Goal: Task Accomplishment & Management: Use online tool/utility

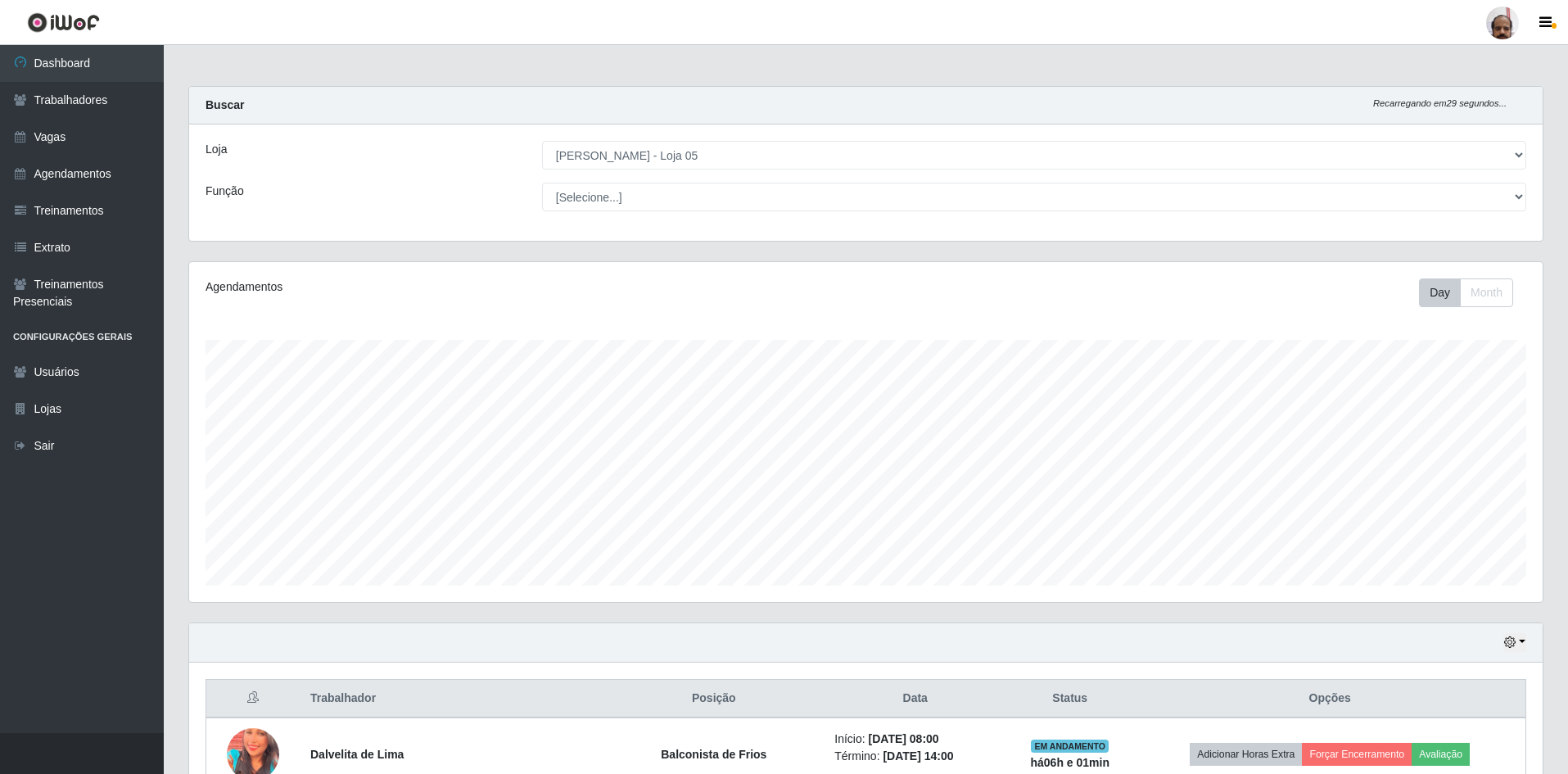
select select "252"
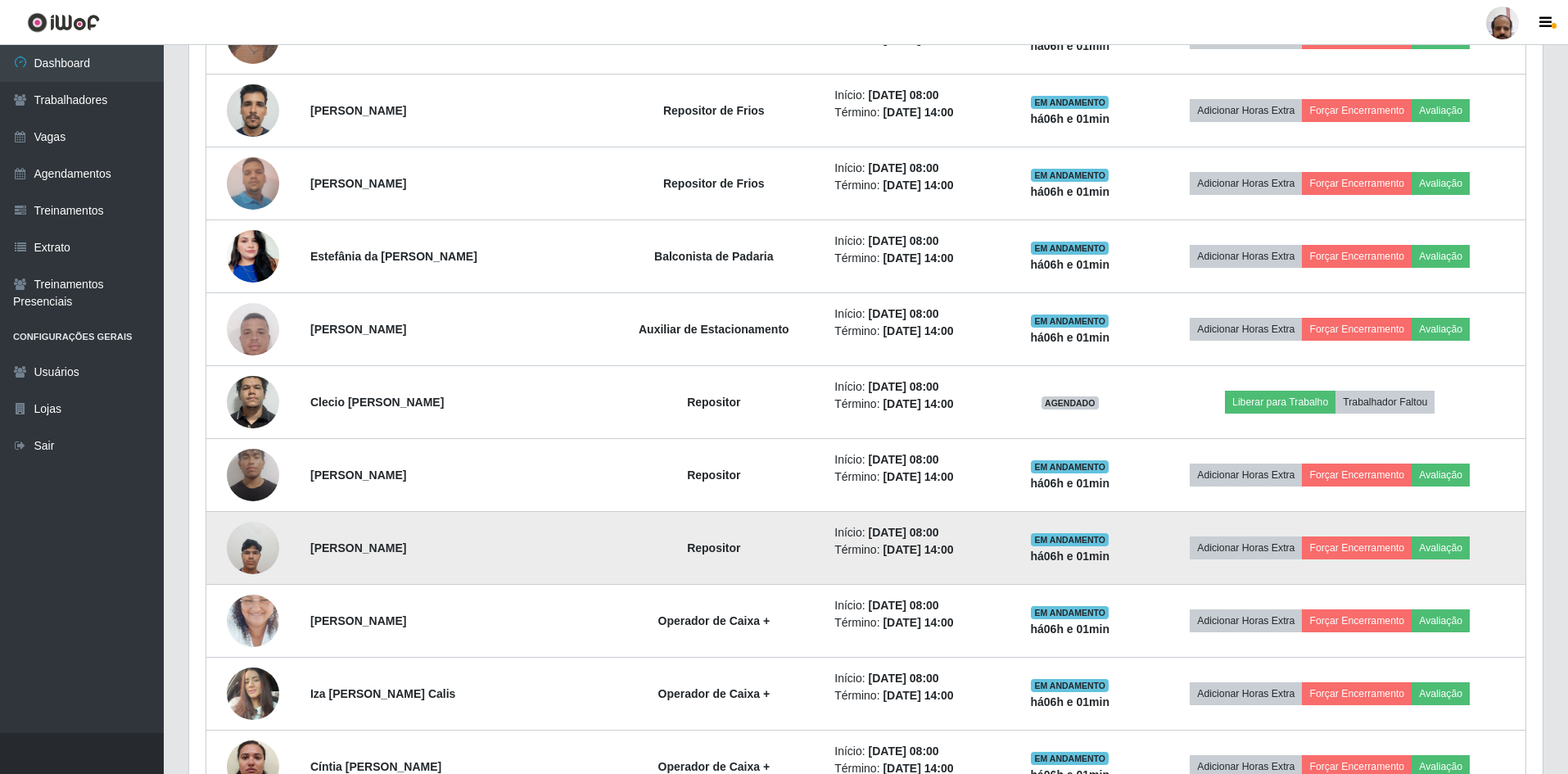
scroll to position [819, 0]
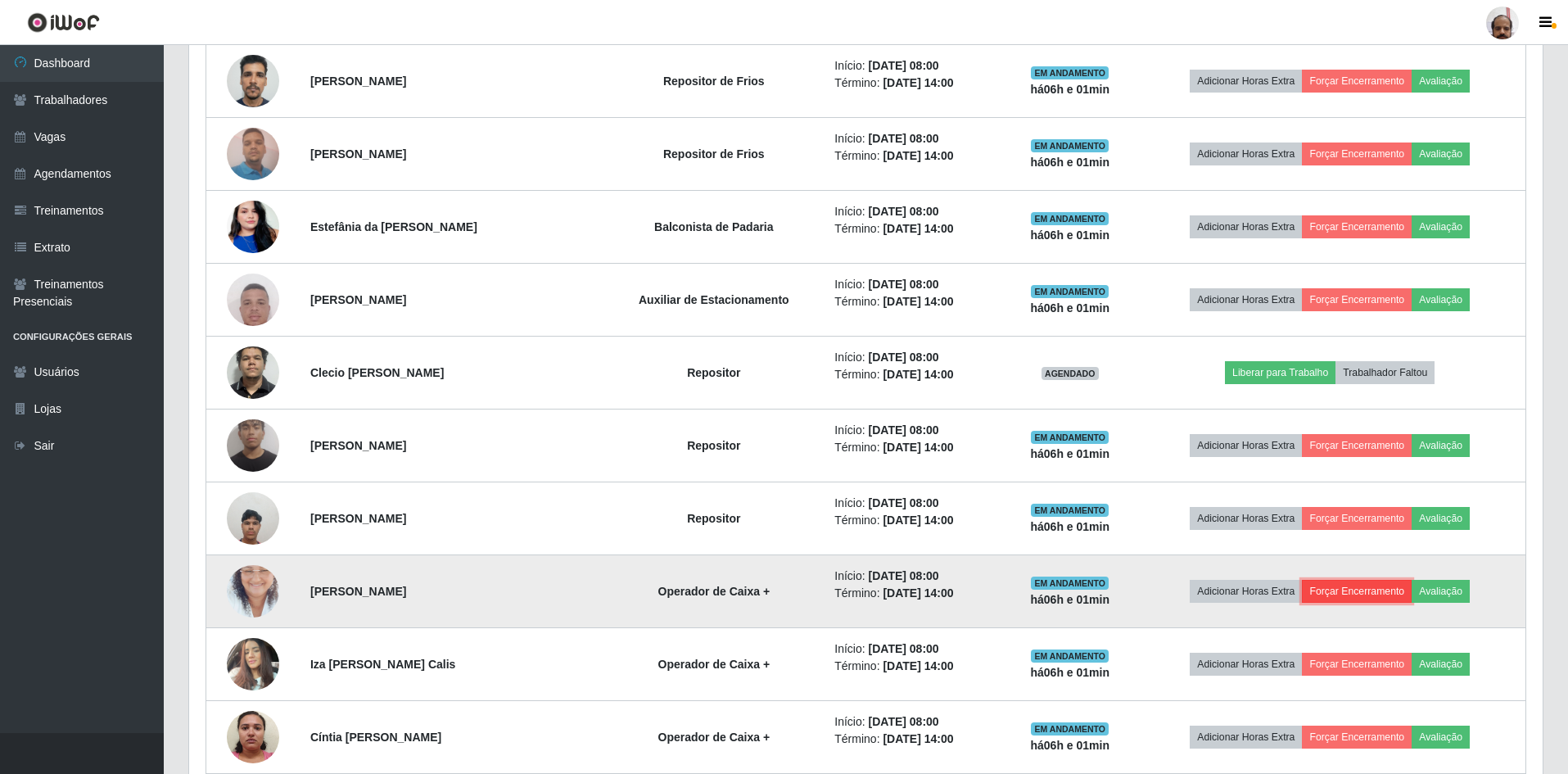
click at [1360, 584] on button "Forçar Encerramento" at bounding box center [1357, 591] width 110 height 23
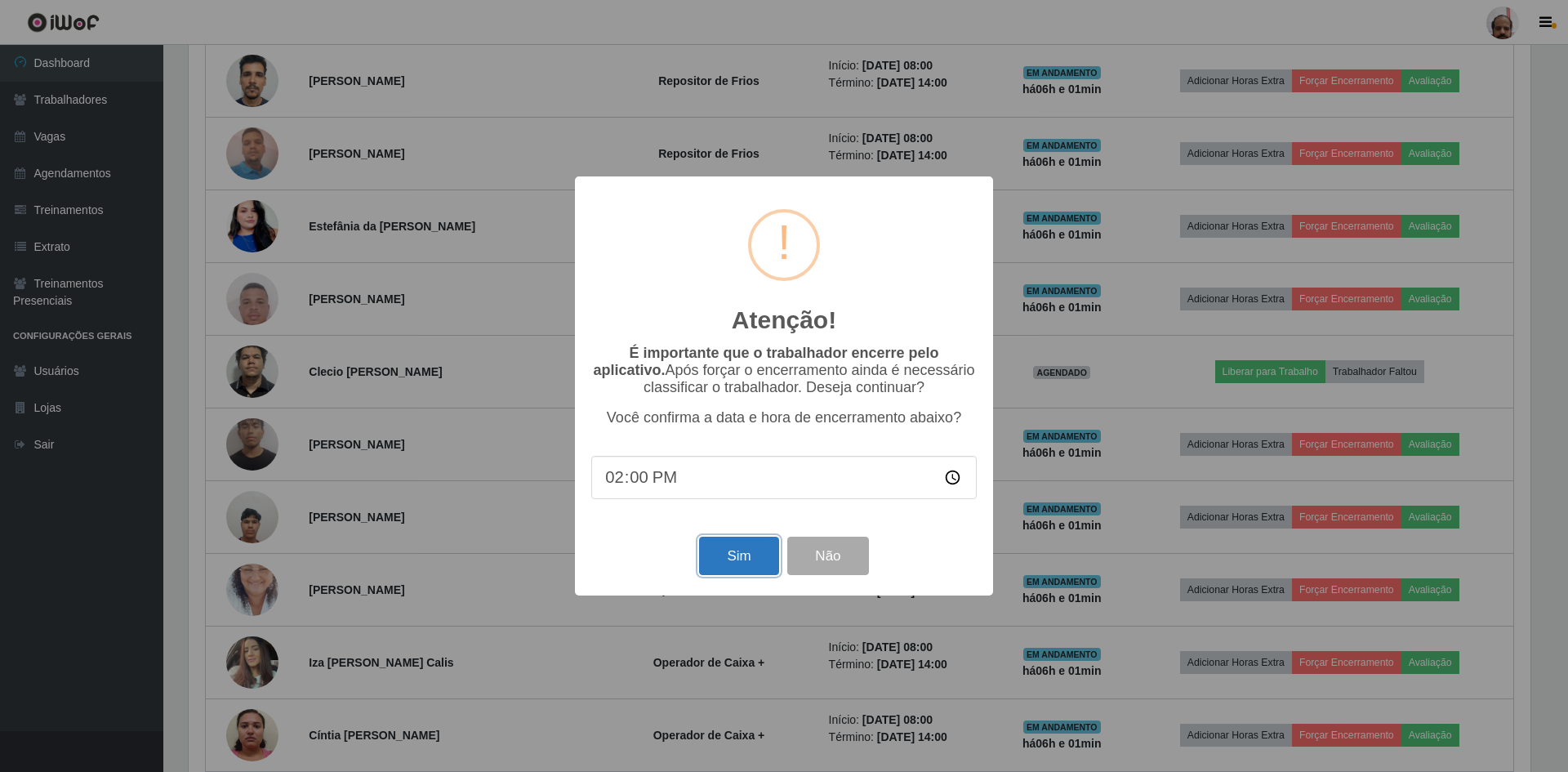
click at [731, 563] on button "Sim" at bounding box center [739, 555] width 79 height 38
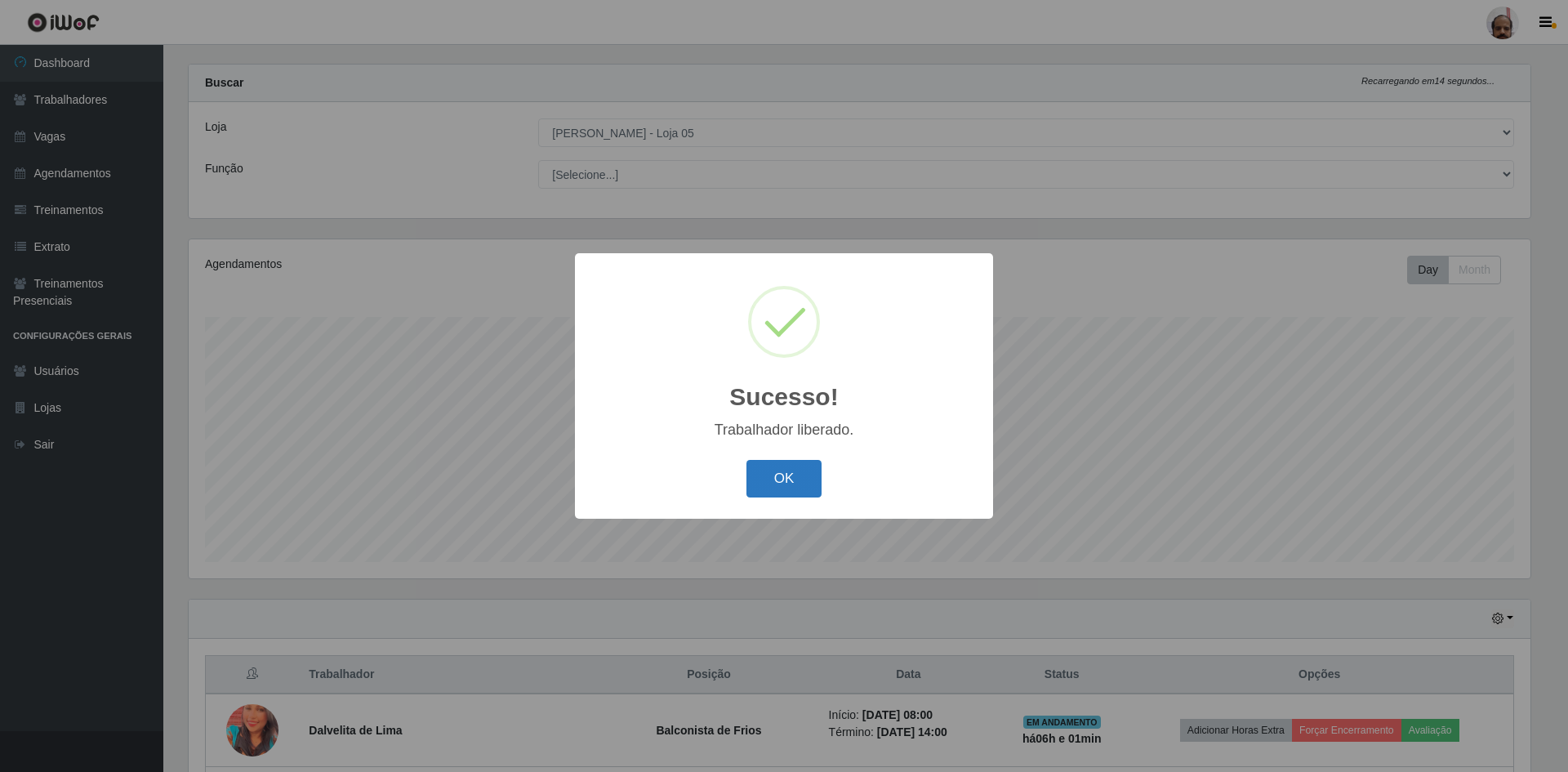
click at [771, 485] on button "OK" at bounding box center [784, 479] width 76 height 38
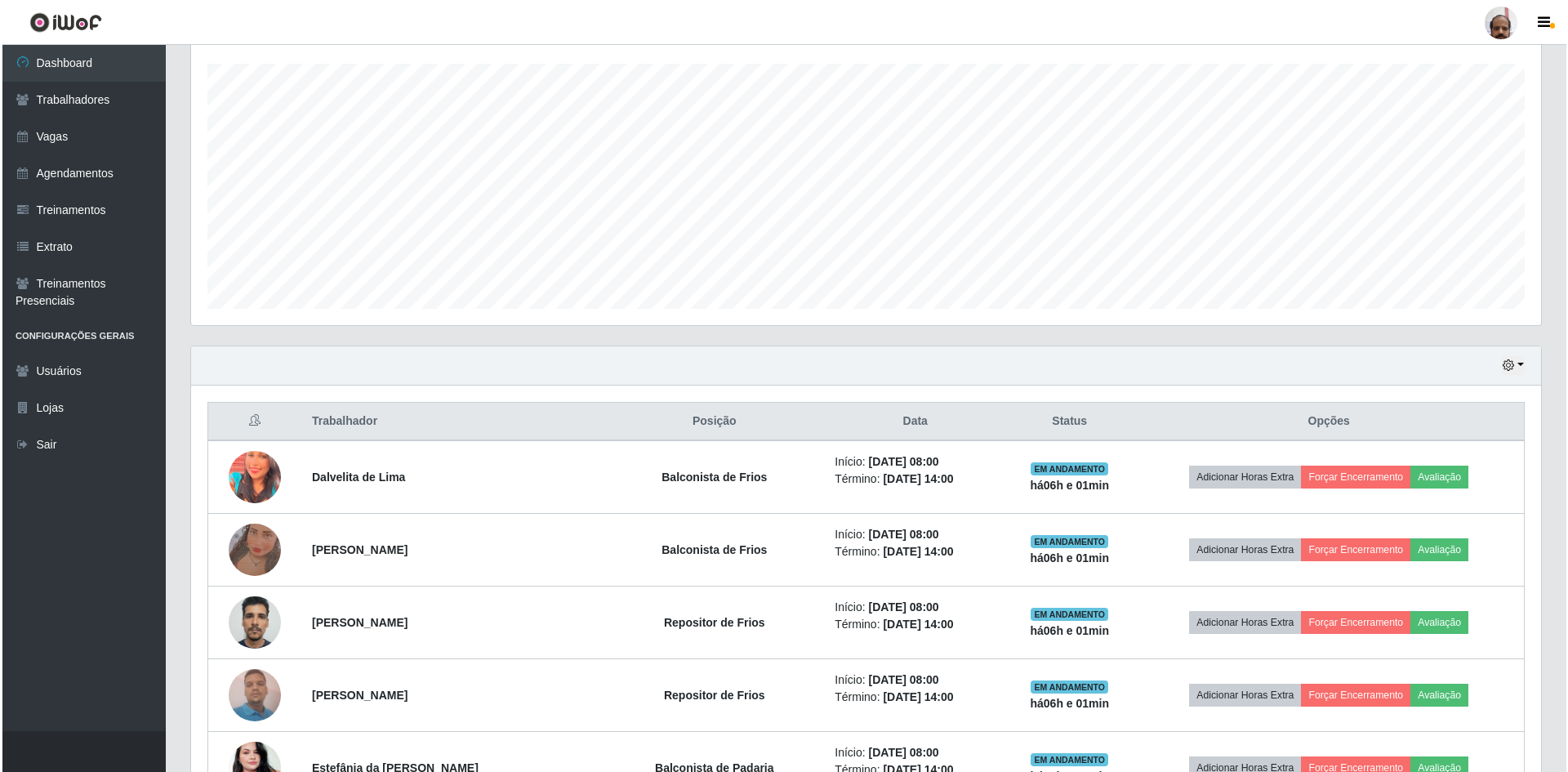
scroll to position [431, 0]
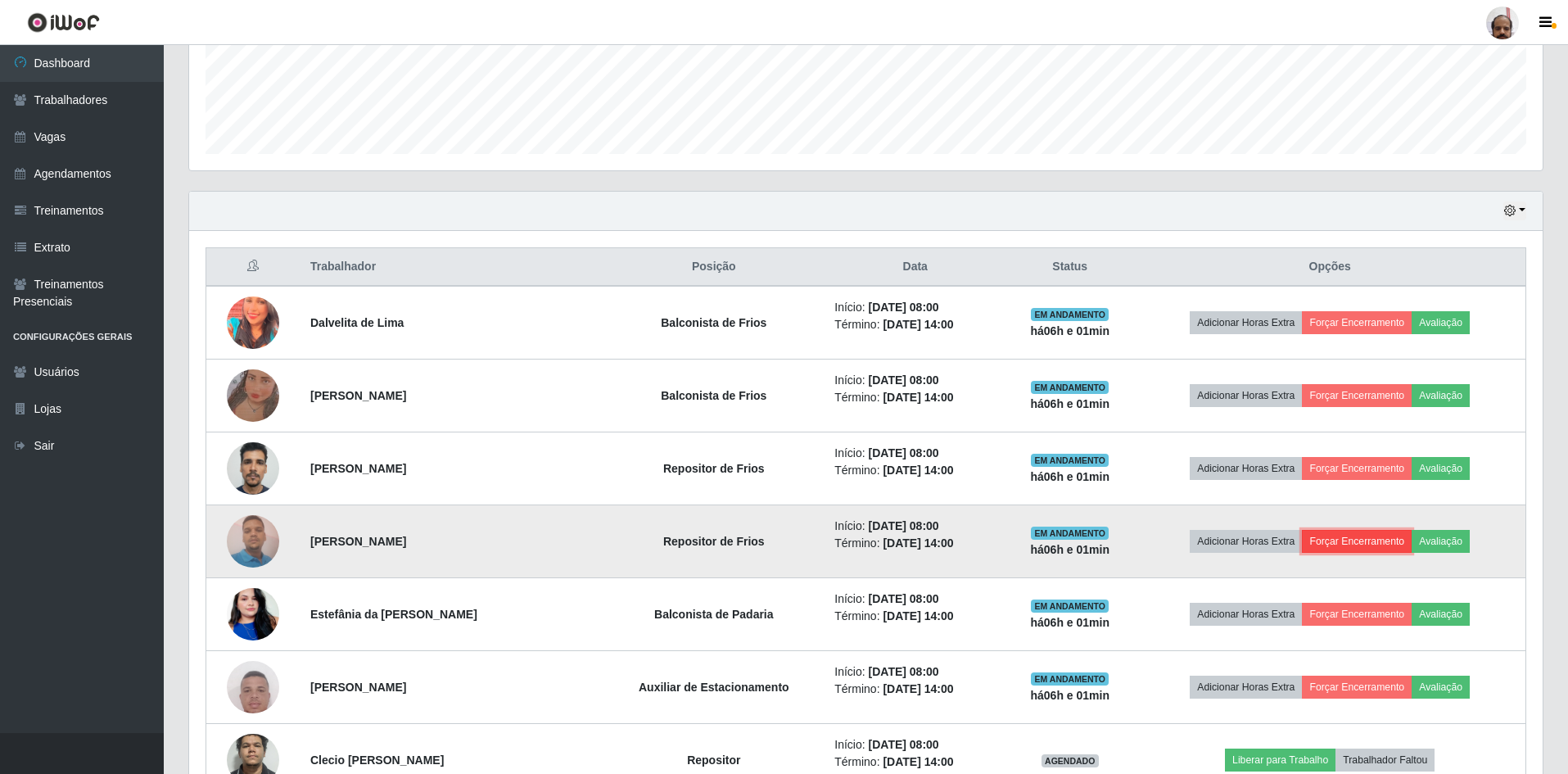
click at [1339, 538] on button "Forçar Encerramento" at bounding box center [1357, 541] width 110 height 23
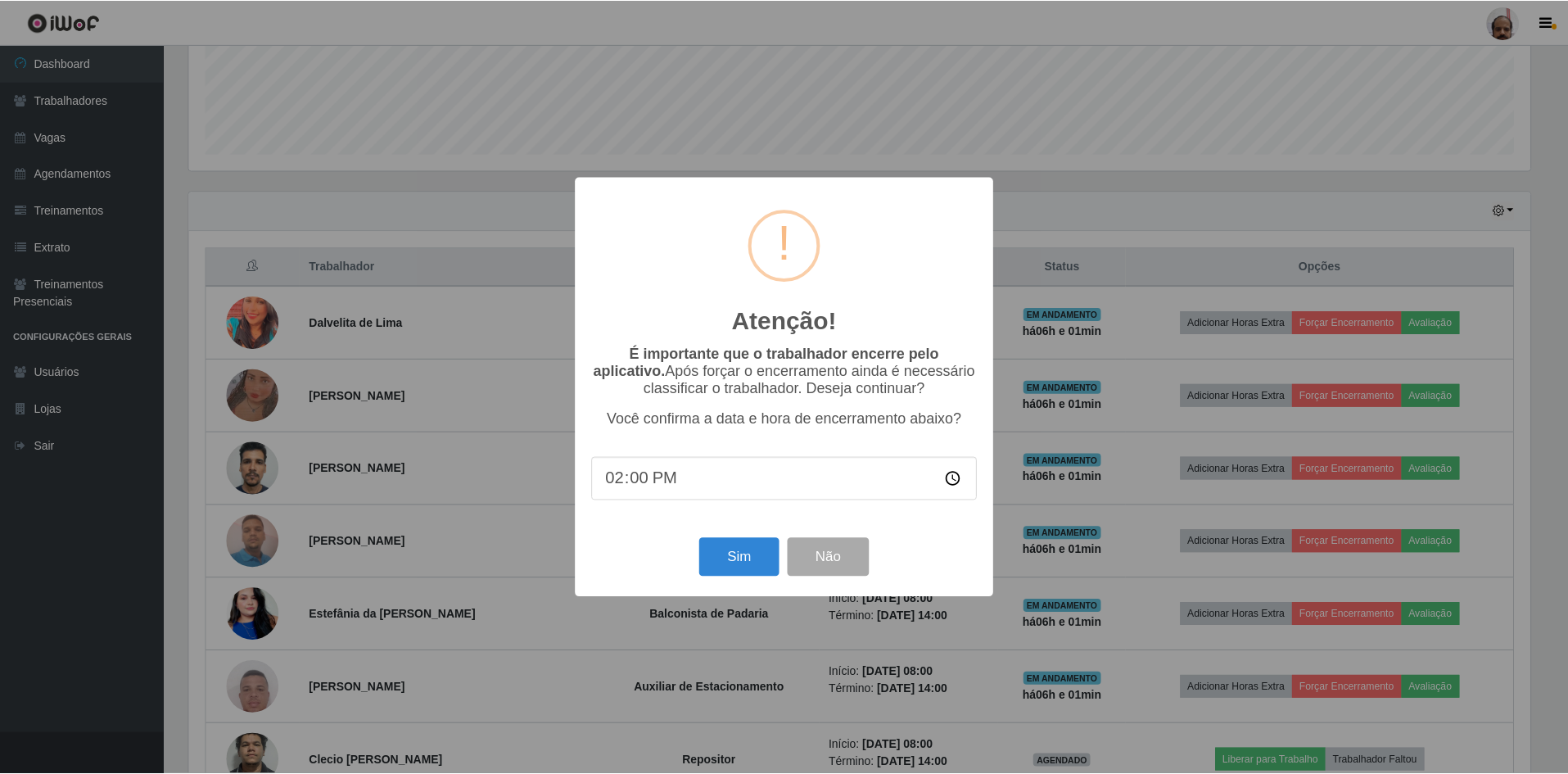
scroll to position [340, 1345]
click at [728, 555] on button "Sim" at bounding box center [741, 556] width 80 height 38
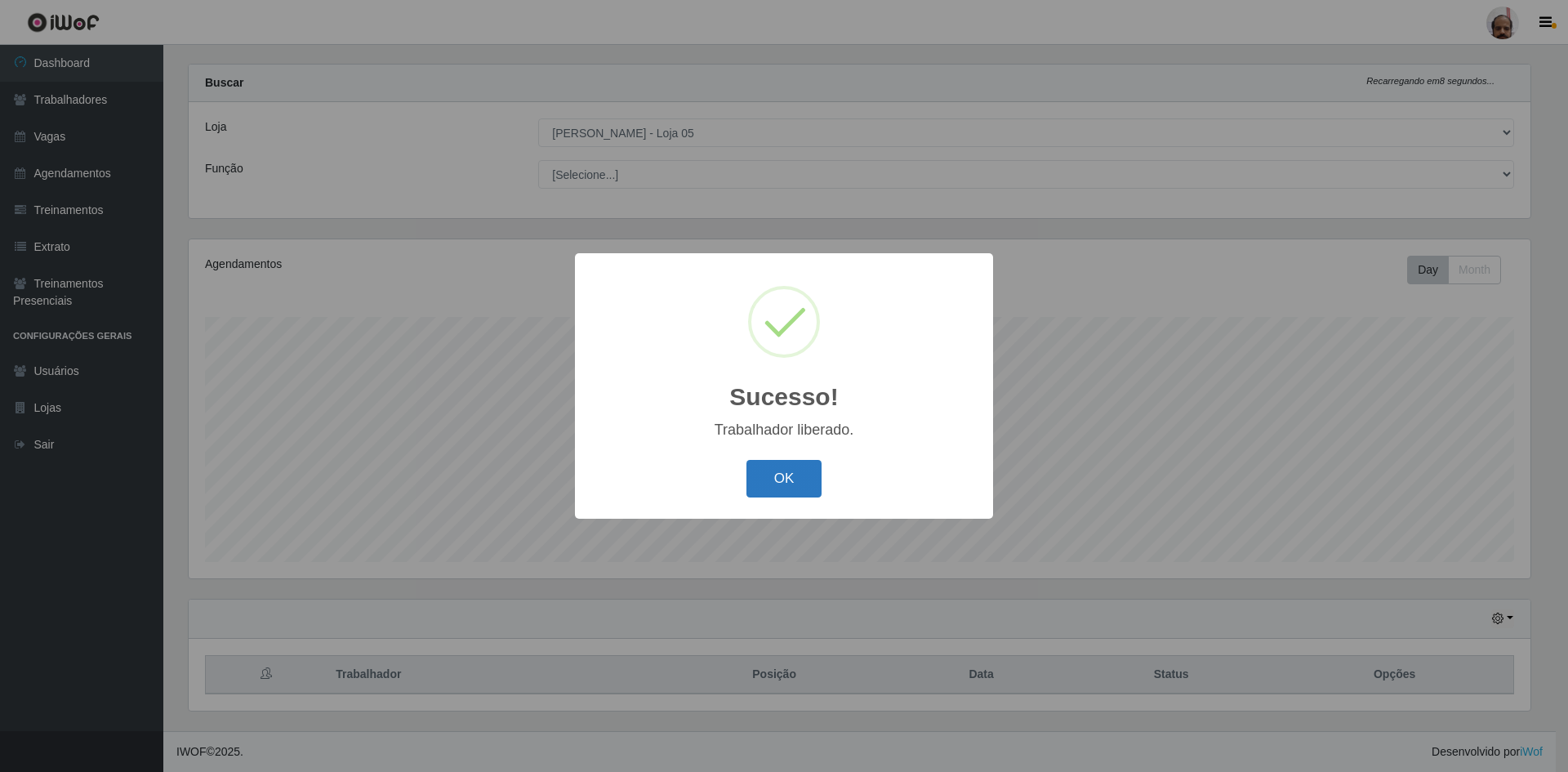
click at [789, 483] on button "OK" at bounding box center [784, 479] width 76 height 38
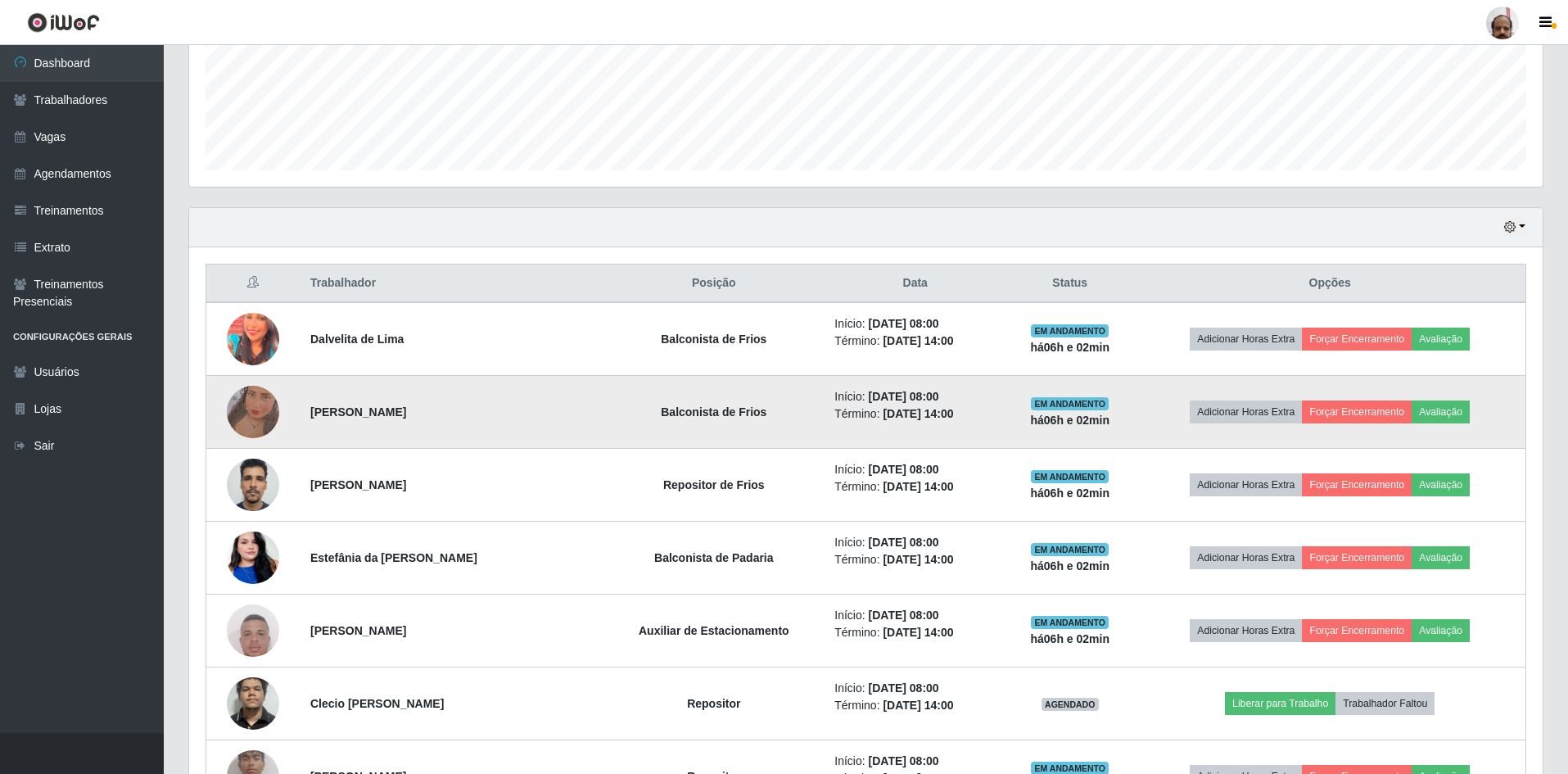
scroll to position [432, 0]
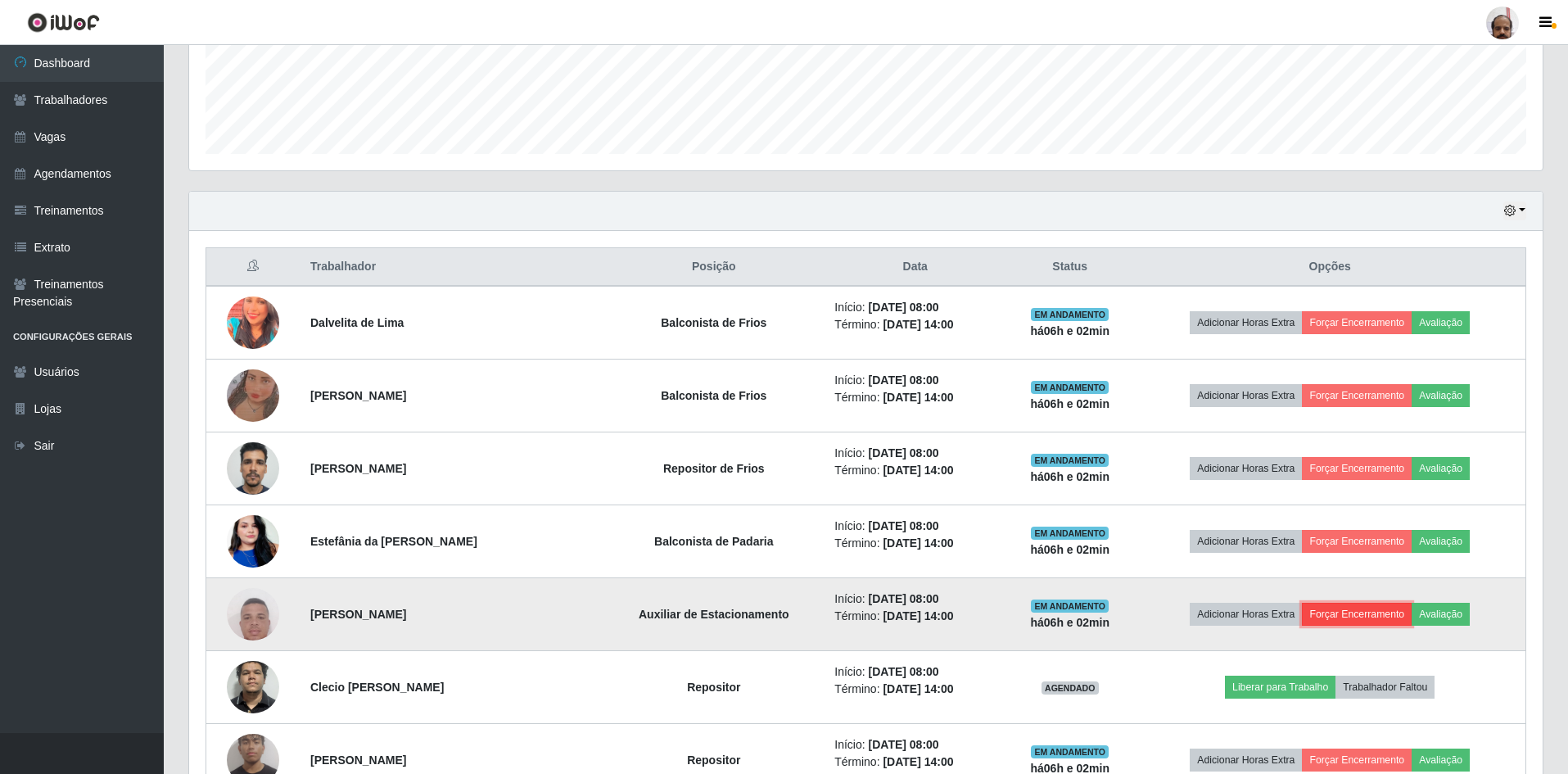
click at [1317, 608] on button "Forçar Encerramento" at bounding box center [1357, 614] width 110 height 23
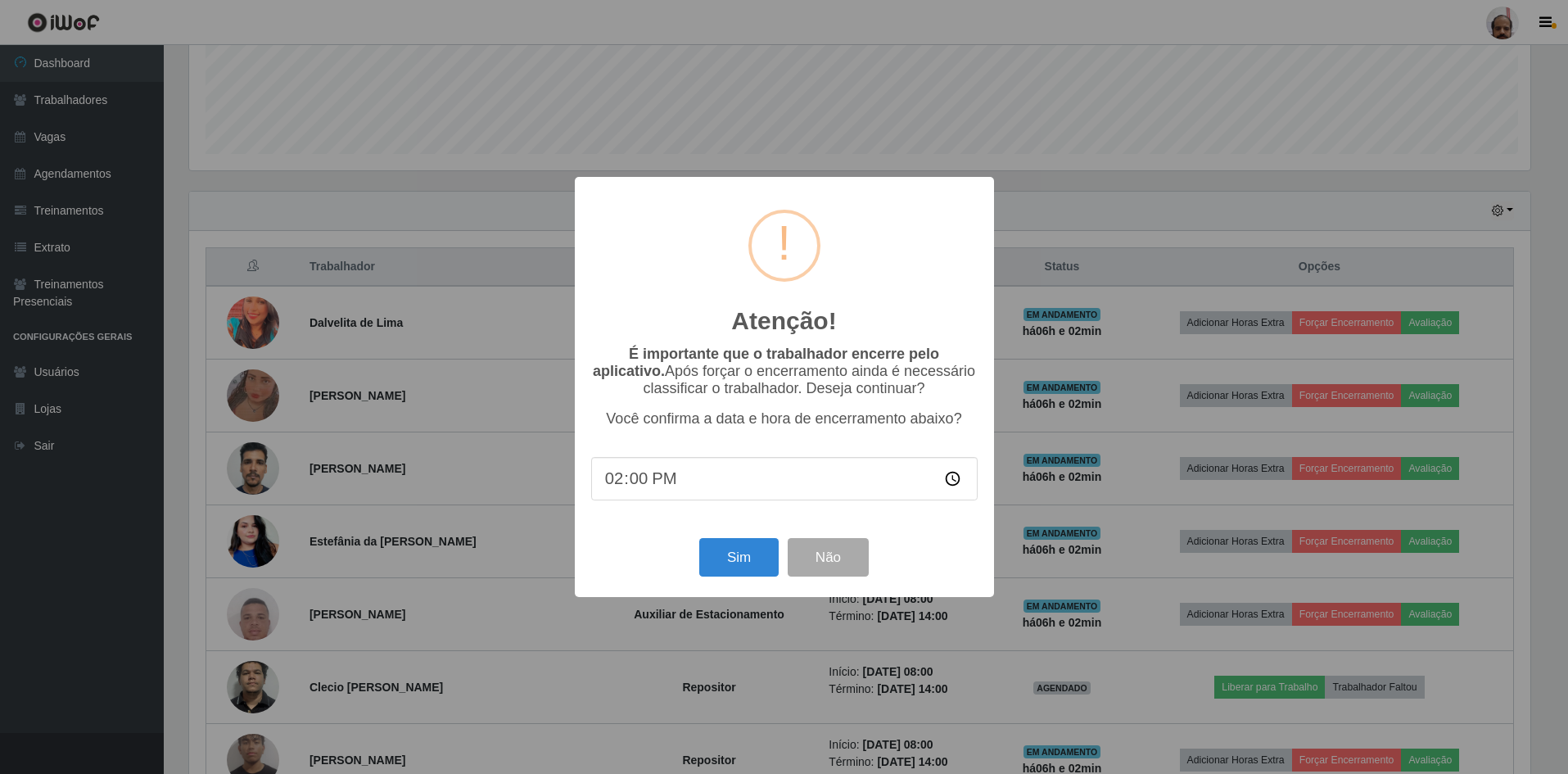
scroll to position [340, 1345]
click at [739, 563] on button "Sim" at bounding box center [741, 556] width 80 height 38
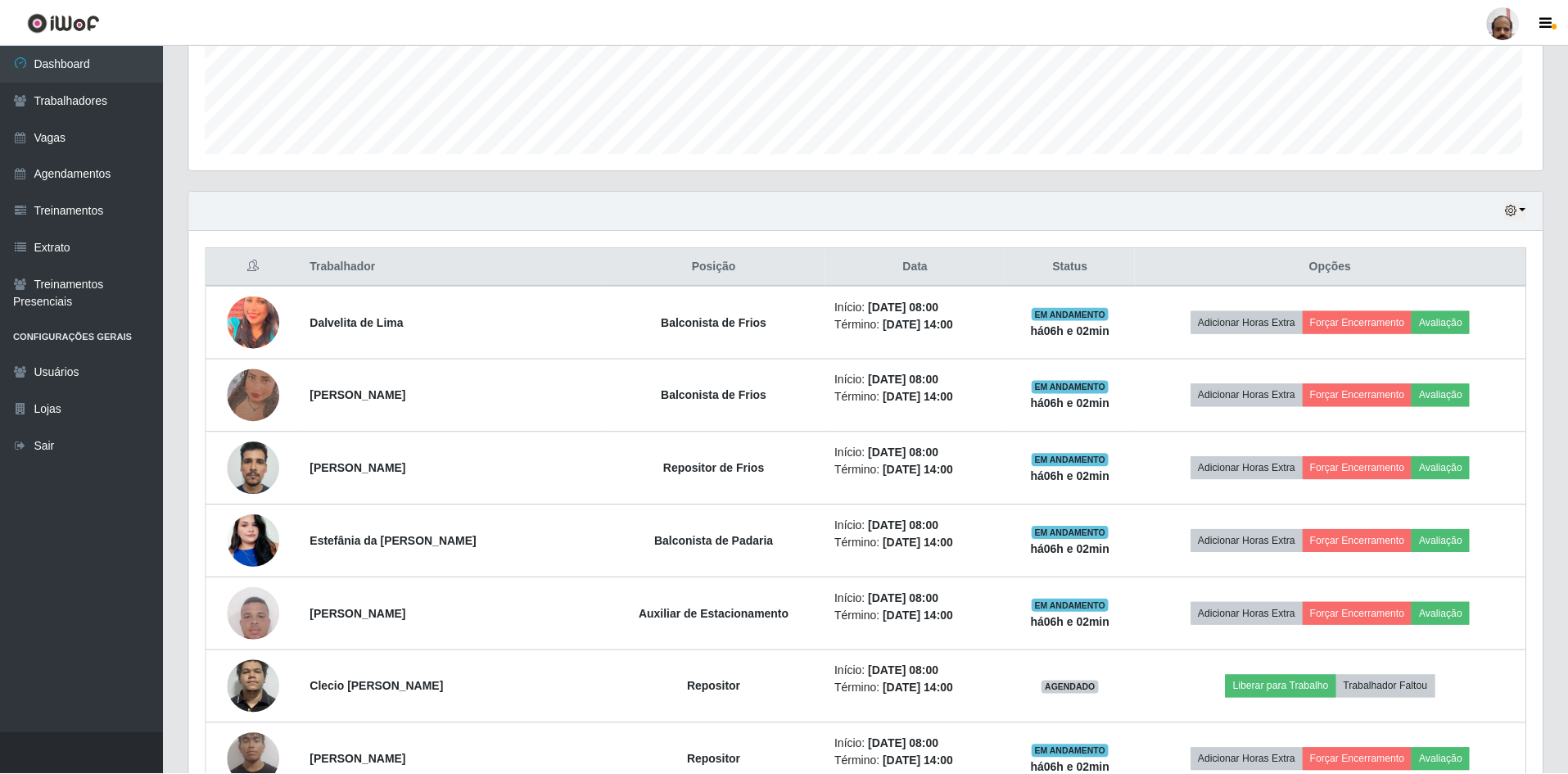
scroll to position [0, 0]
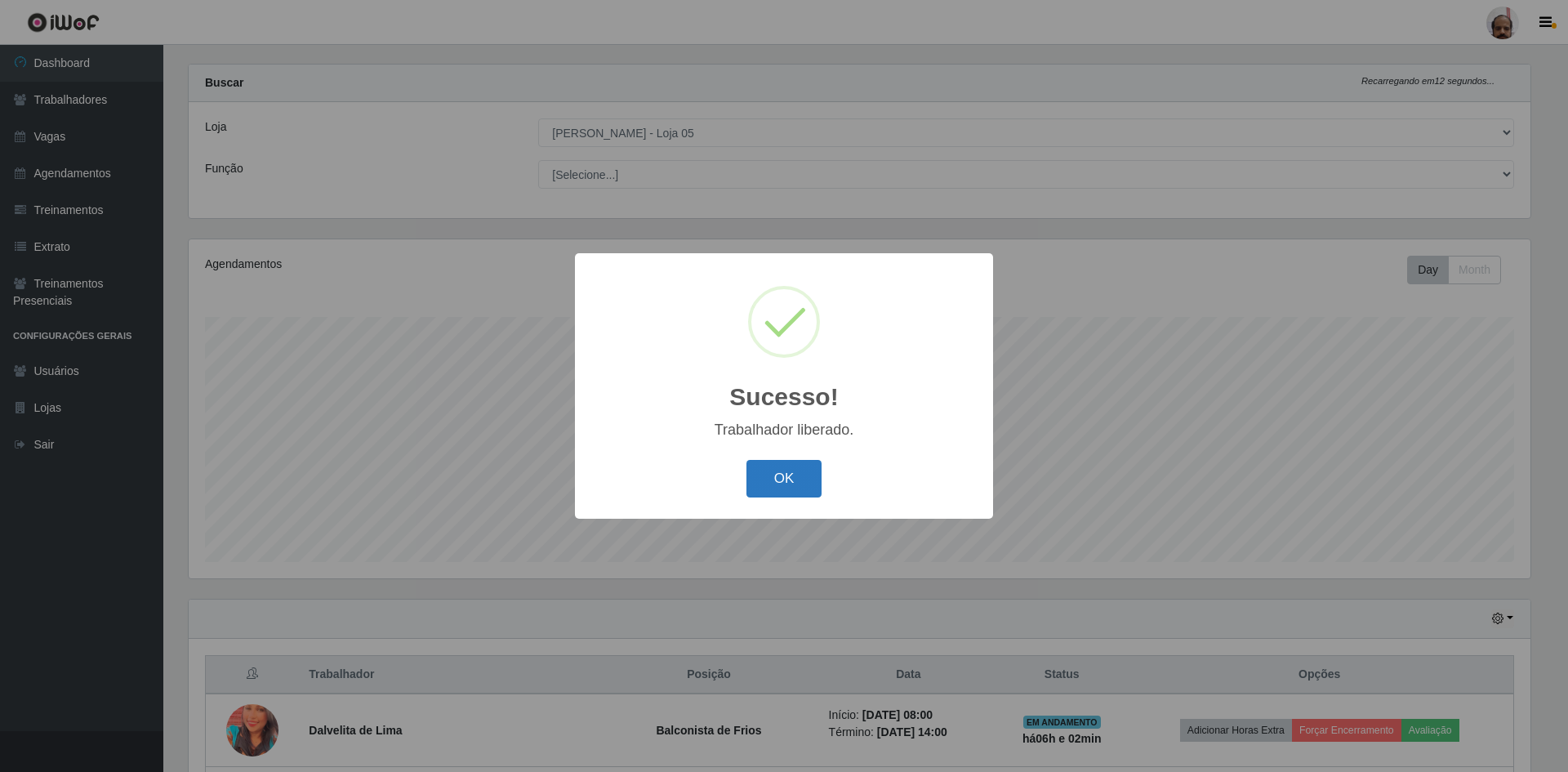
click at [801, 487] on button "OK" at bounding box center [784, 479] width 76 height 38
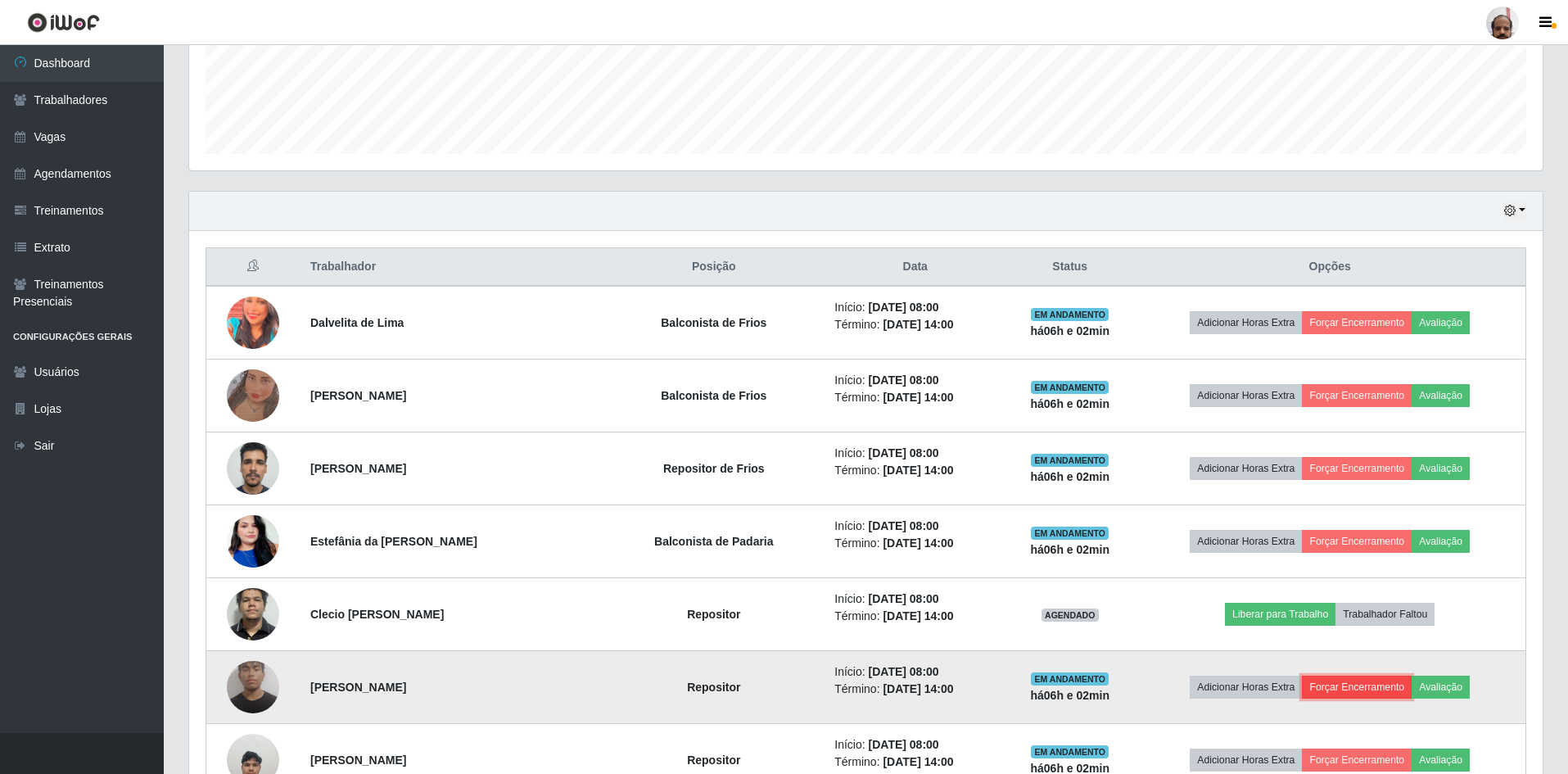
click at [1339, 683] on button "Forçar Encerramento" at bounding box center [1357, 687] width 110 height 23
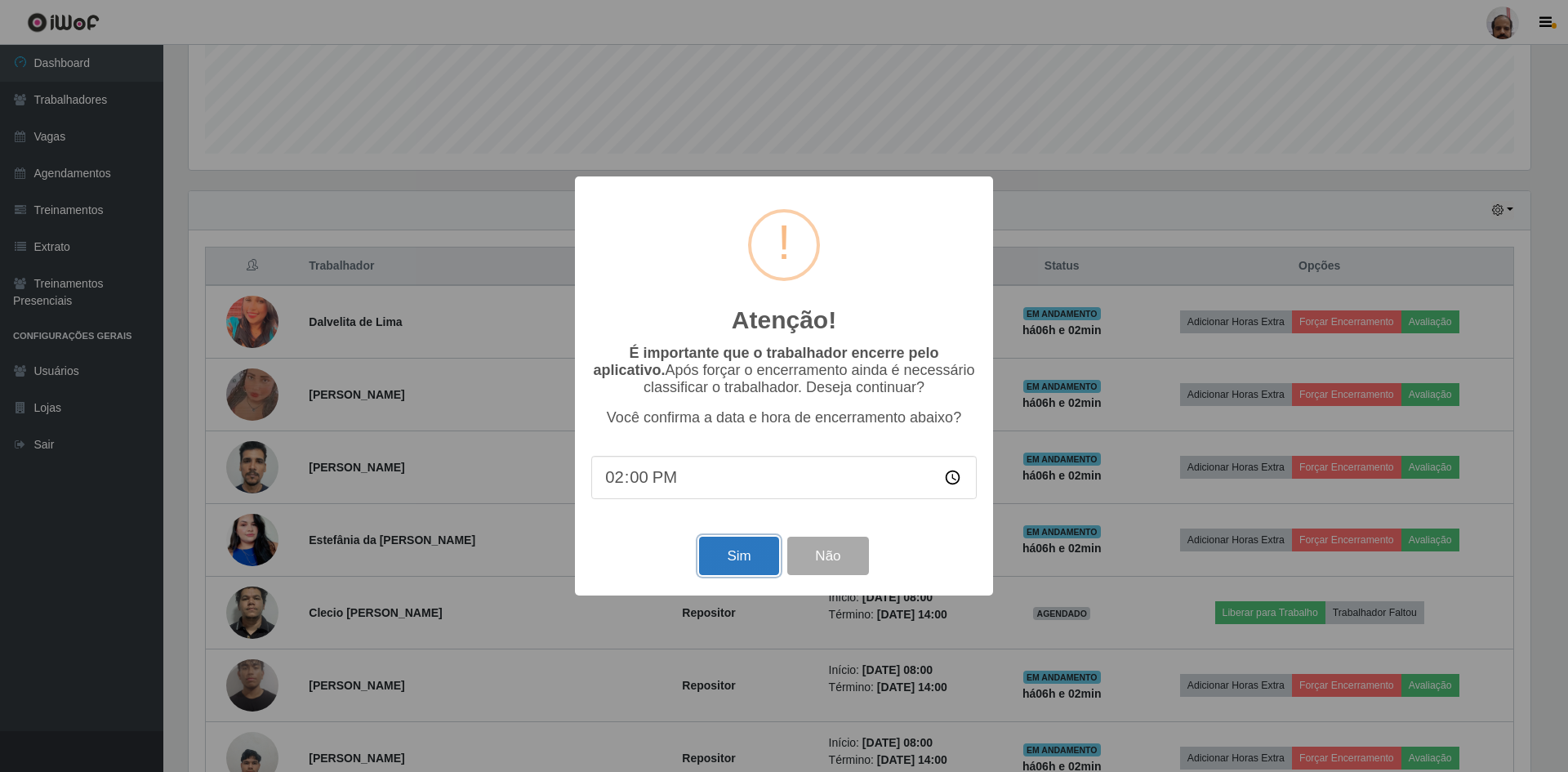
click at [729, 559] on button "Sim" at bounding box center [739, 555] width 79 height 38
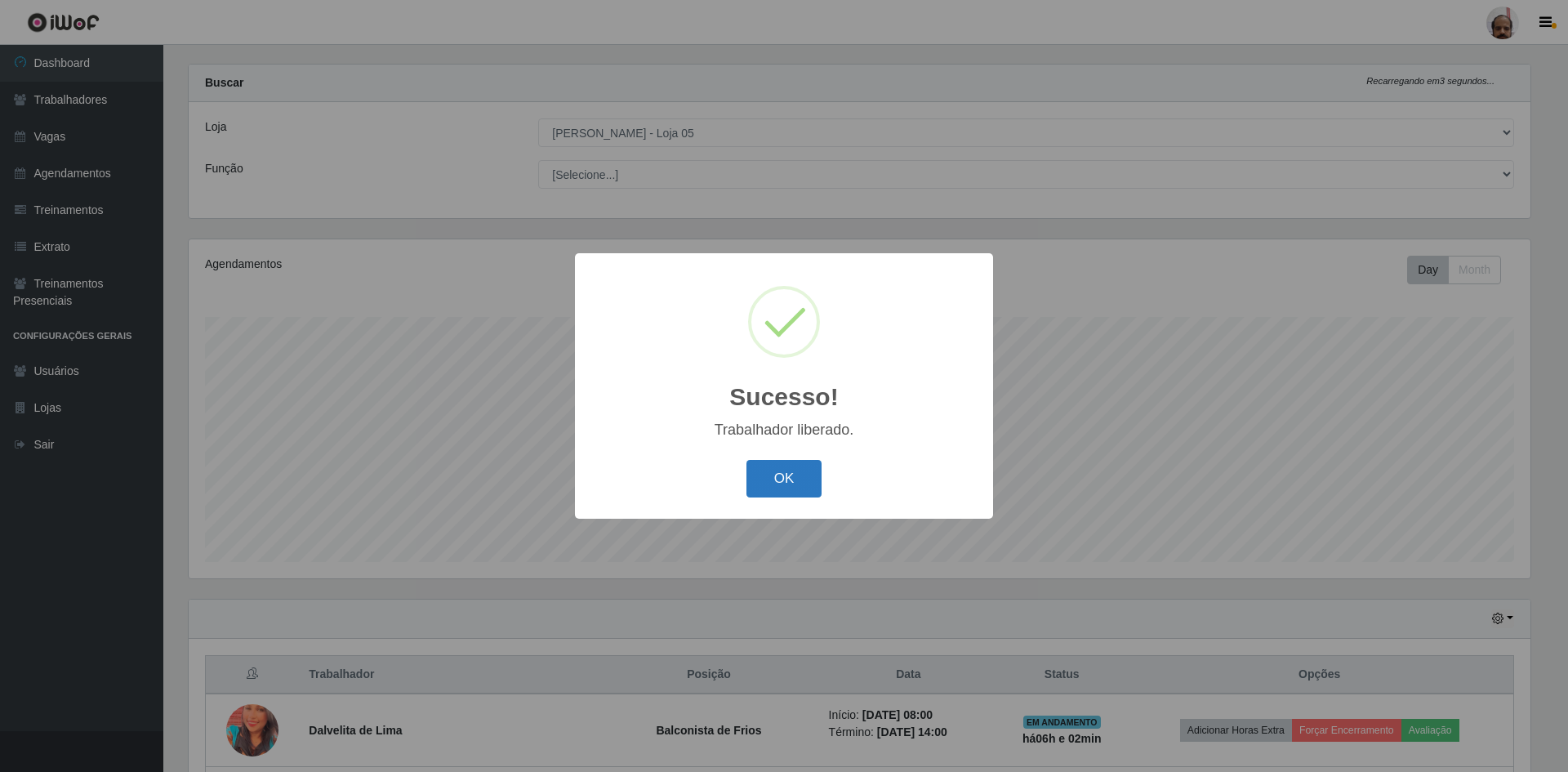
click at [792, 487] on button "OK" at bounding box center [784, 479] width 76 height 38
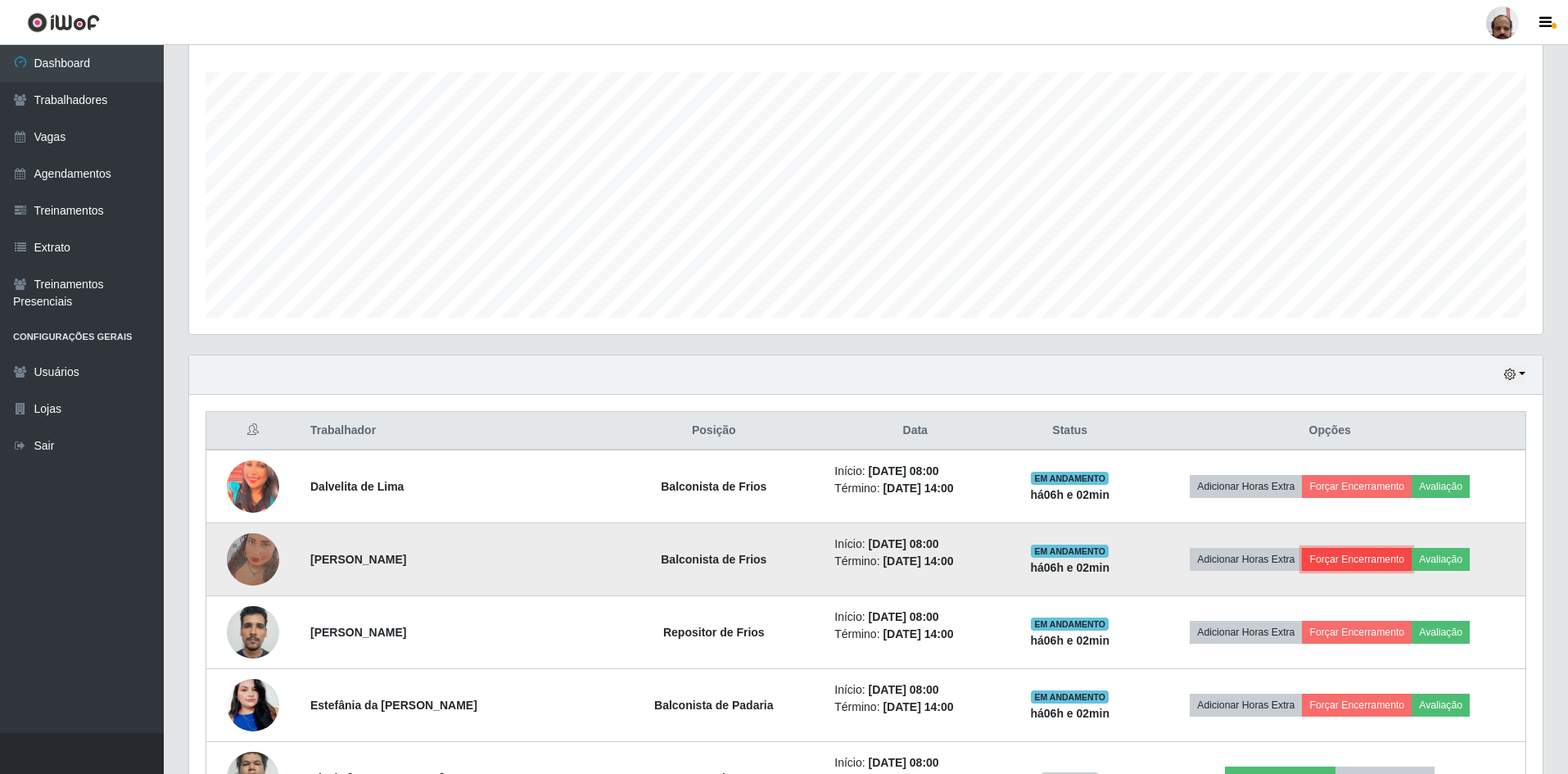
click at [1334, 561] on button "Forçar Encerramento" at bounding box center [1357, 559] width 110 height 23
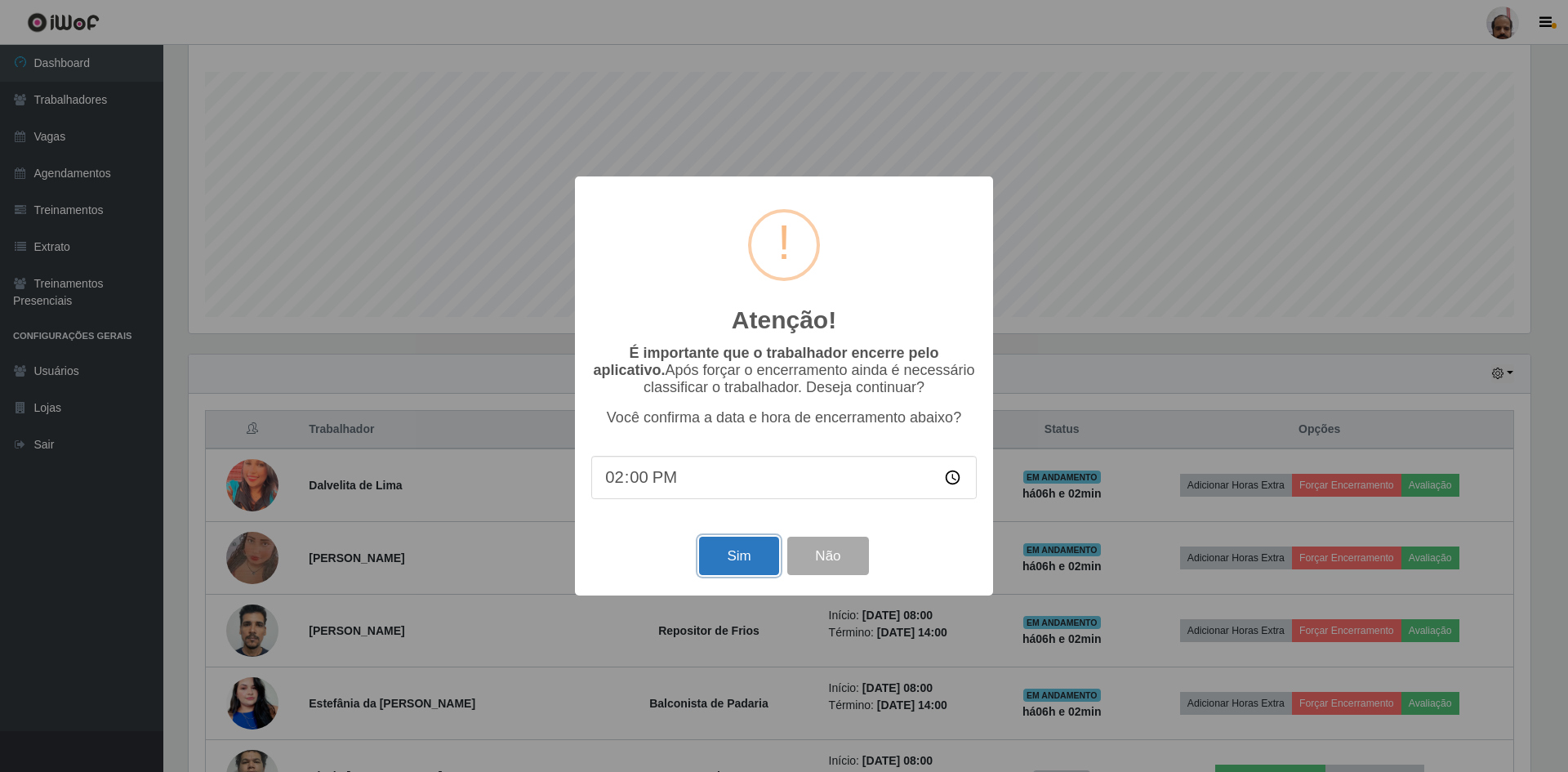
click at [766, 552] on button "Sim" at bounding box center [739, 555] width 79 height 38
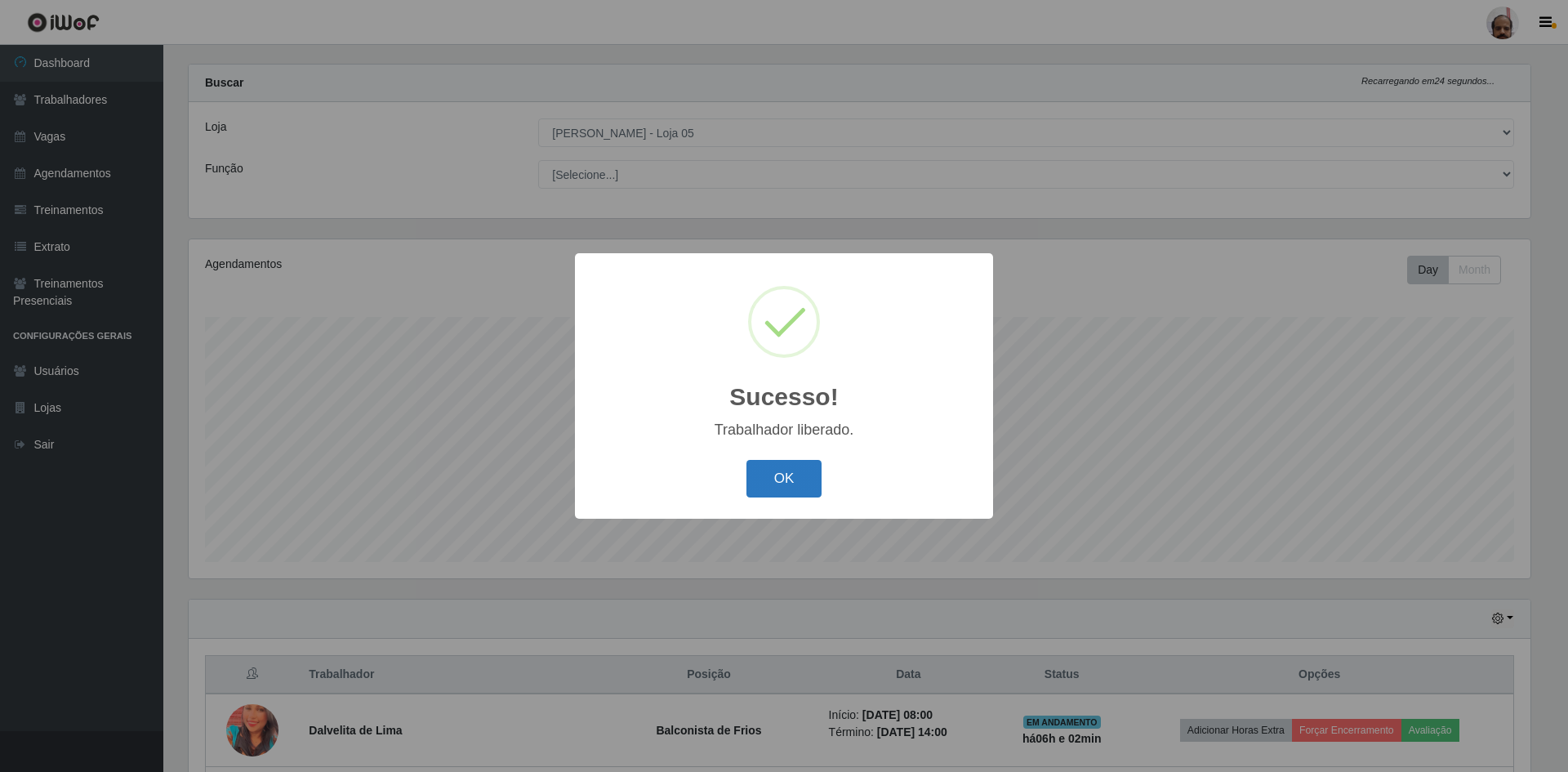
click at [784, 488] on button "OK" at bounding box center [784, 479] width 76 height 38
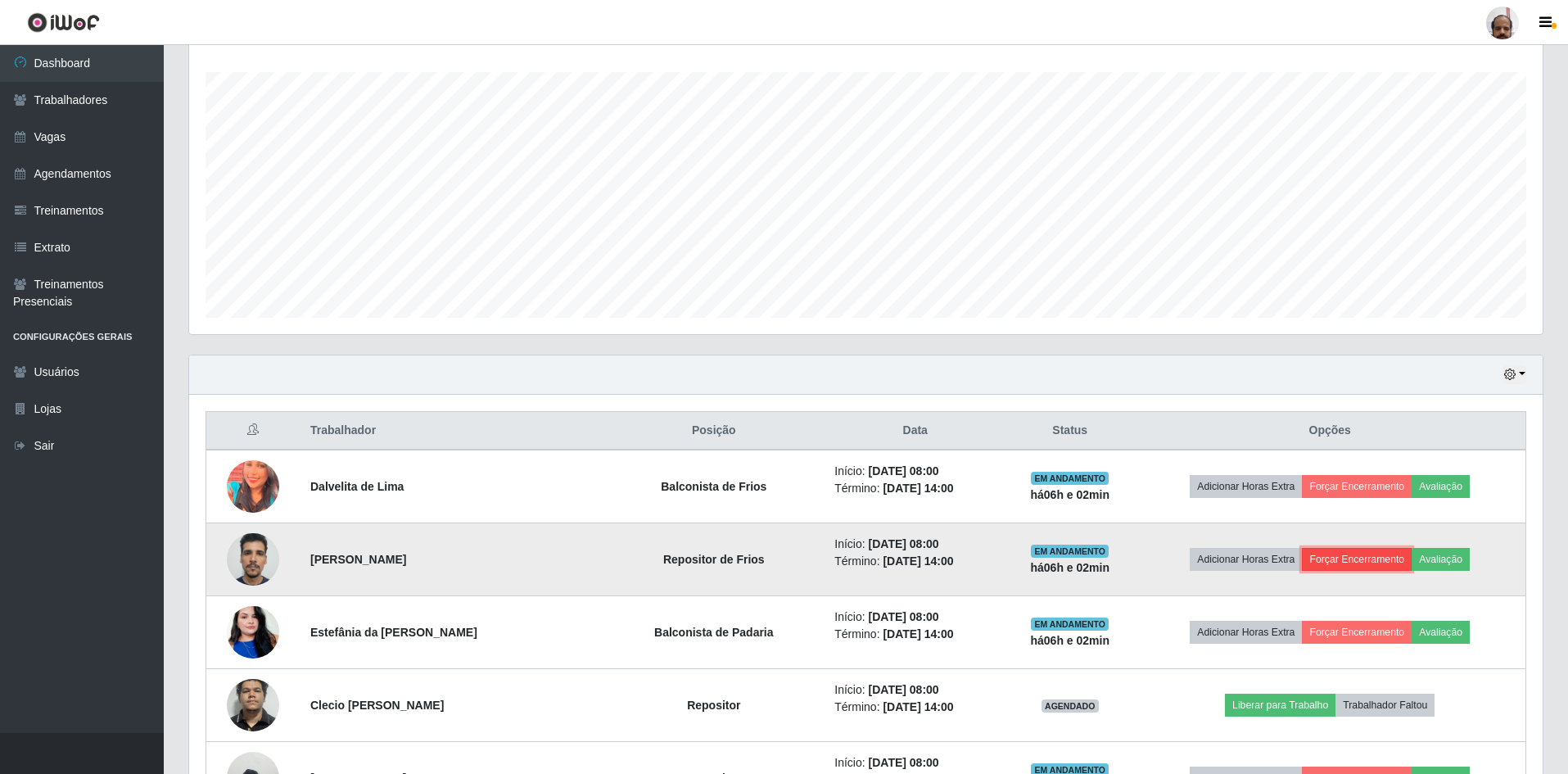
click at [1330, 559] on button "Forçar Encerramento" at bounding box center [1357, 559] width 110 height 23
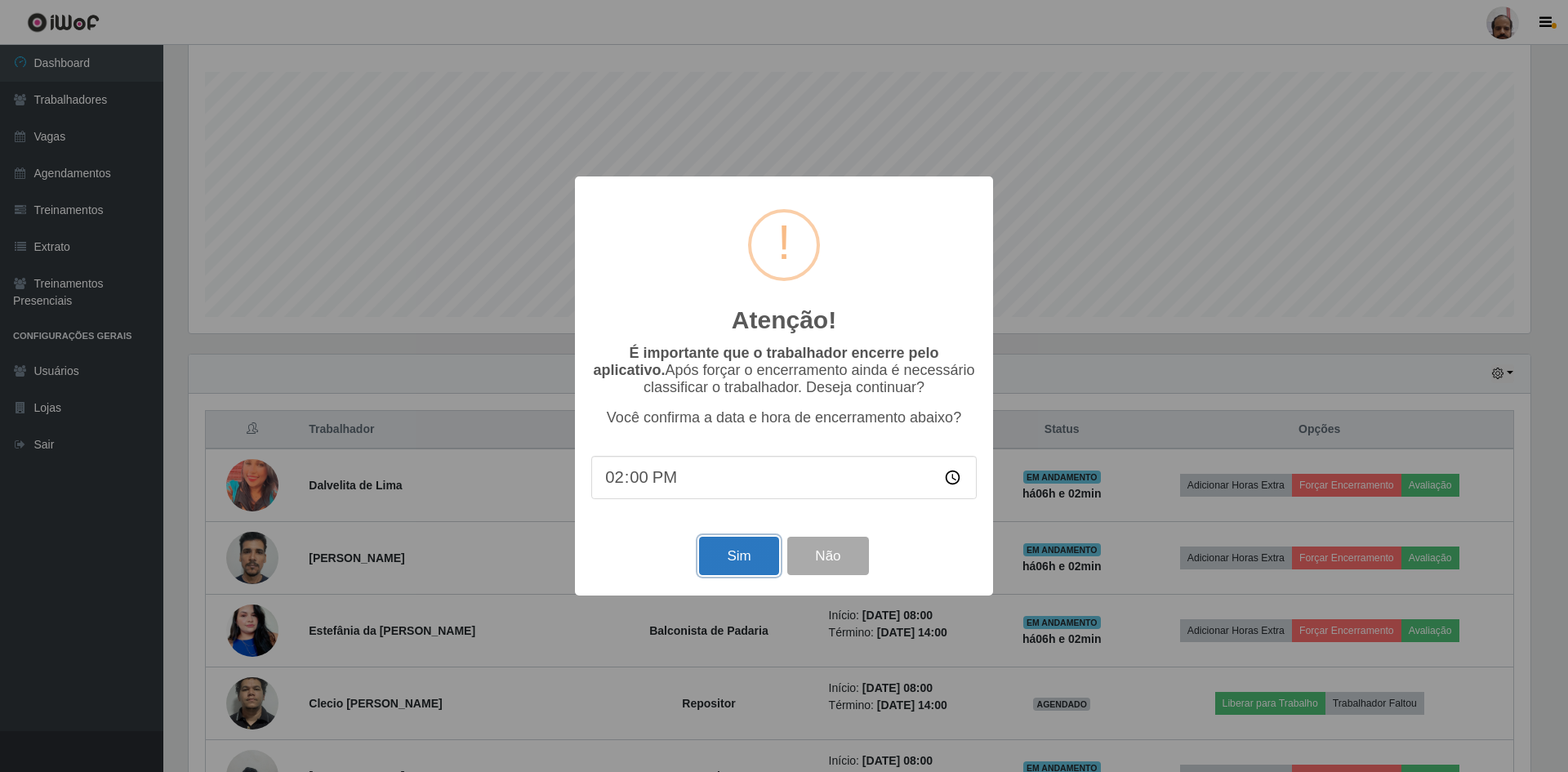
click at [762, 554] on button "Sim" at bounding box center [739, 555] width 79 height 38
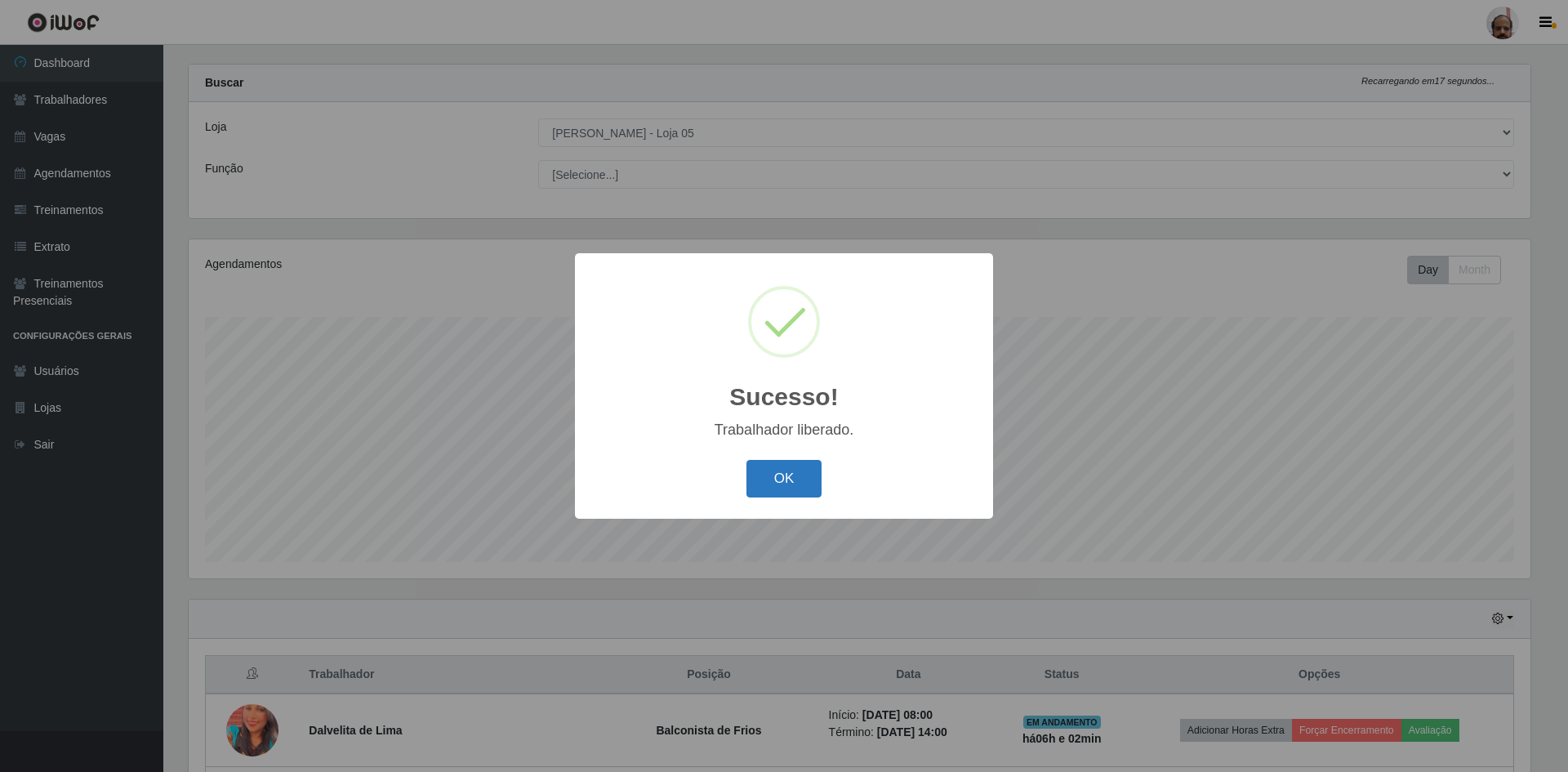
click at [777, 497] on button "OK" at bounding box center [784, 479] width 76 height 38
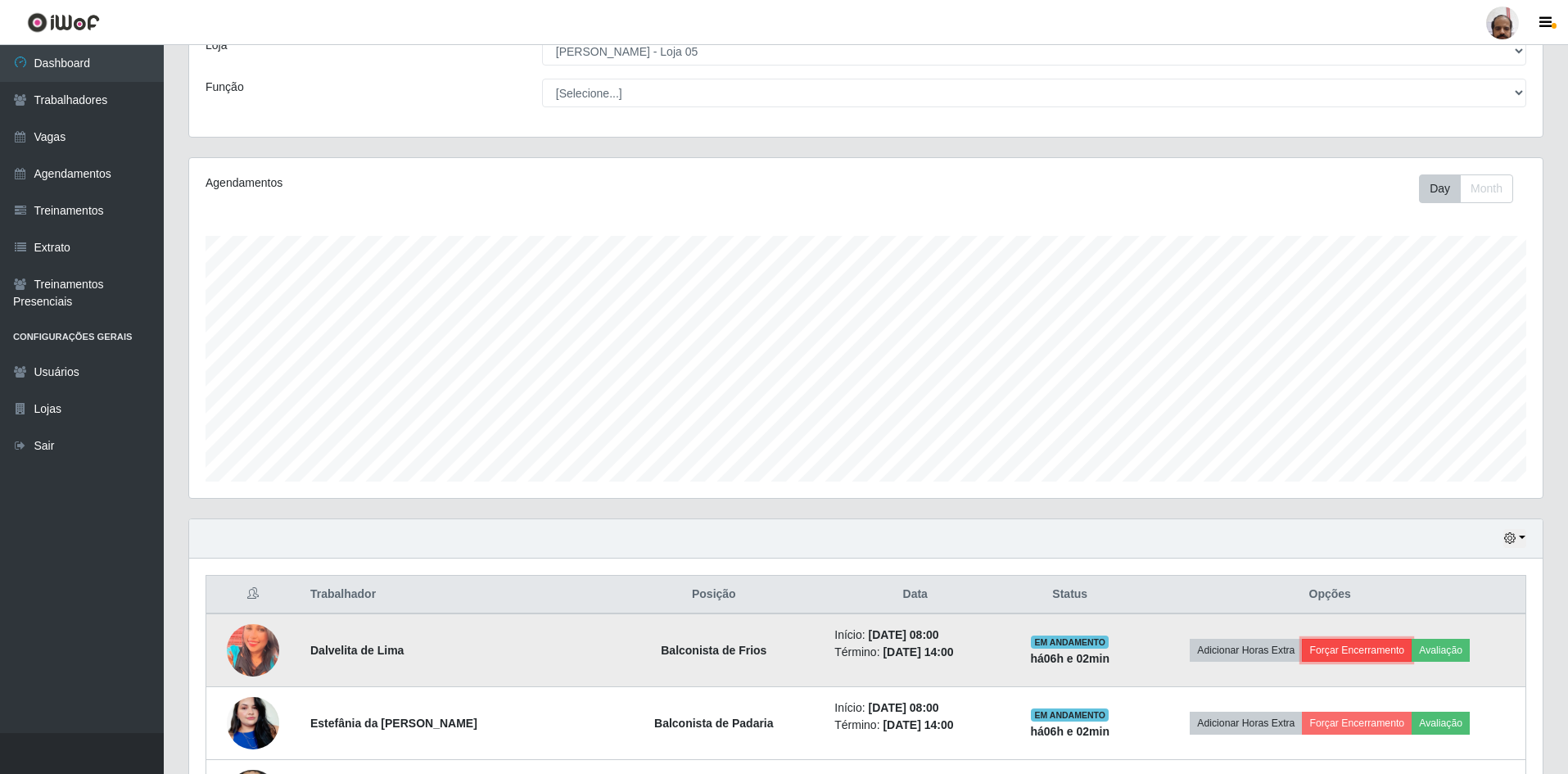
click at [1376, 652] on button "Forçar Encerramento" at bounding box center [1357, 650] width 110 height 23
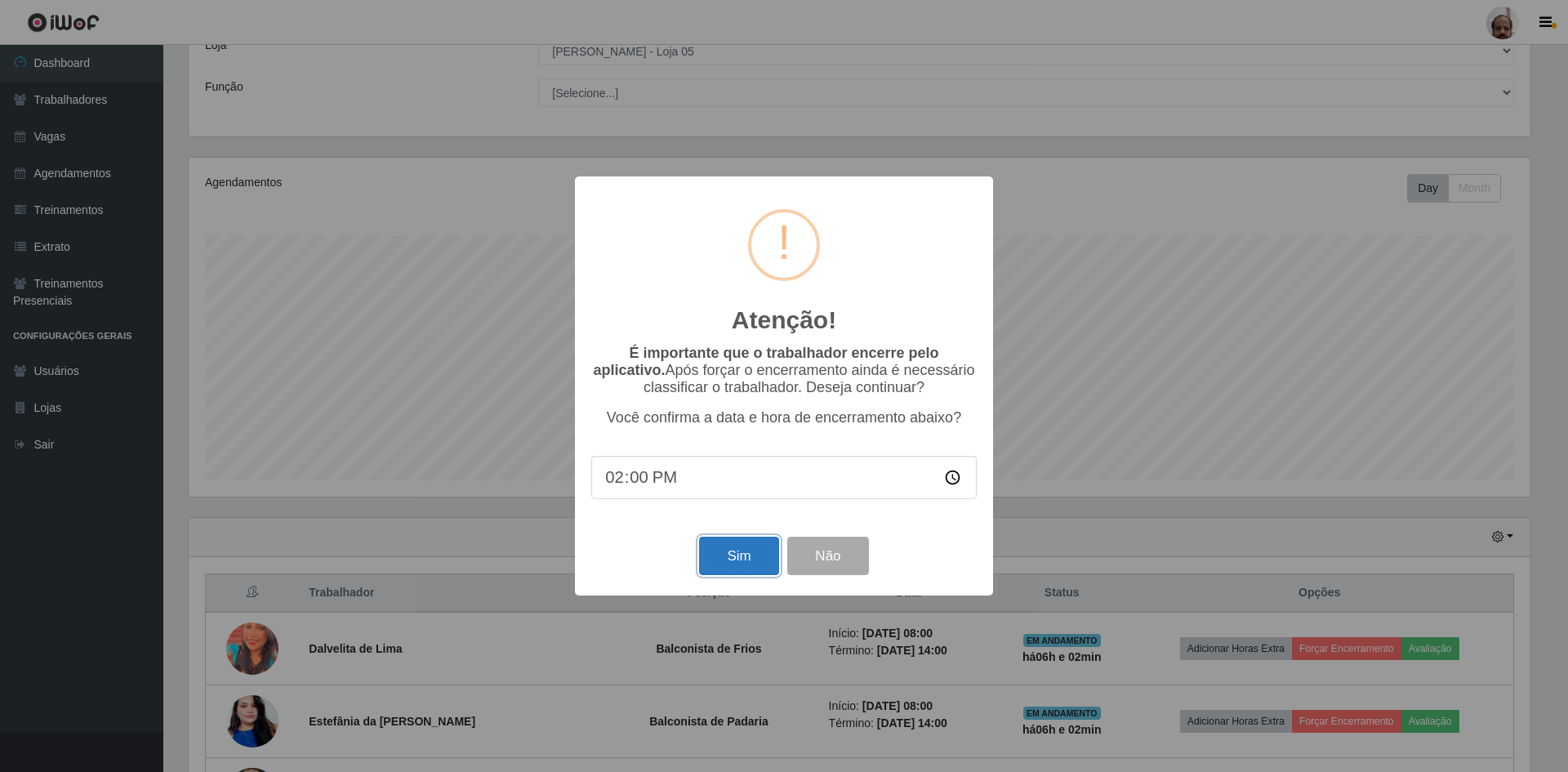
click at [716, 559] on button "Sim" at bounding box center [739, 555] width 79 height 38
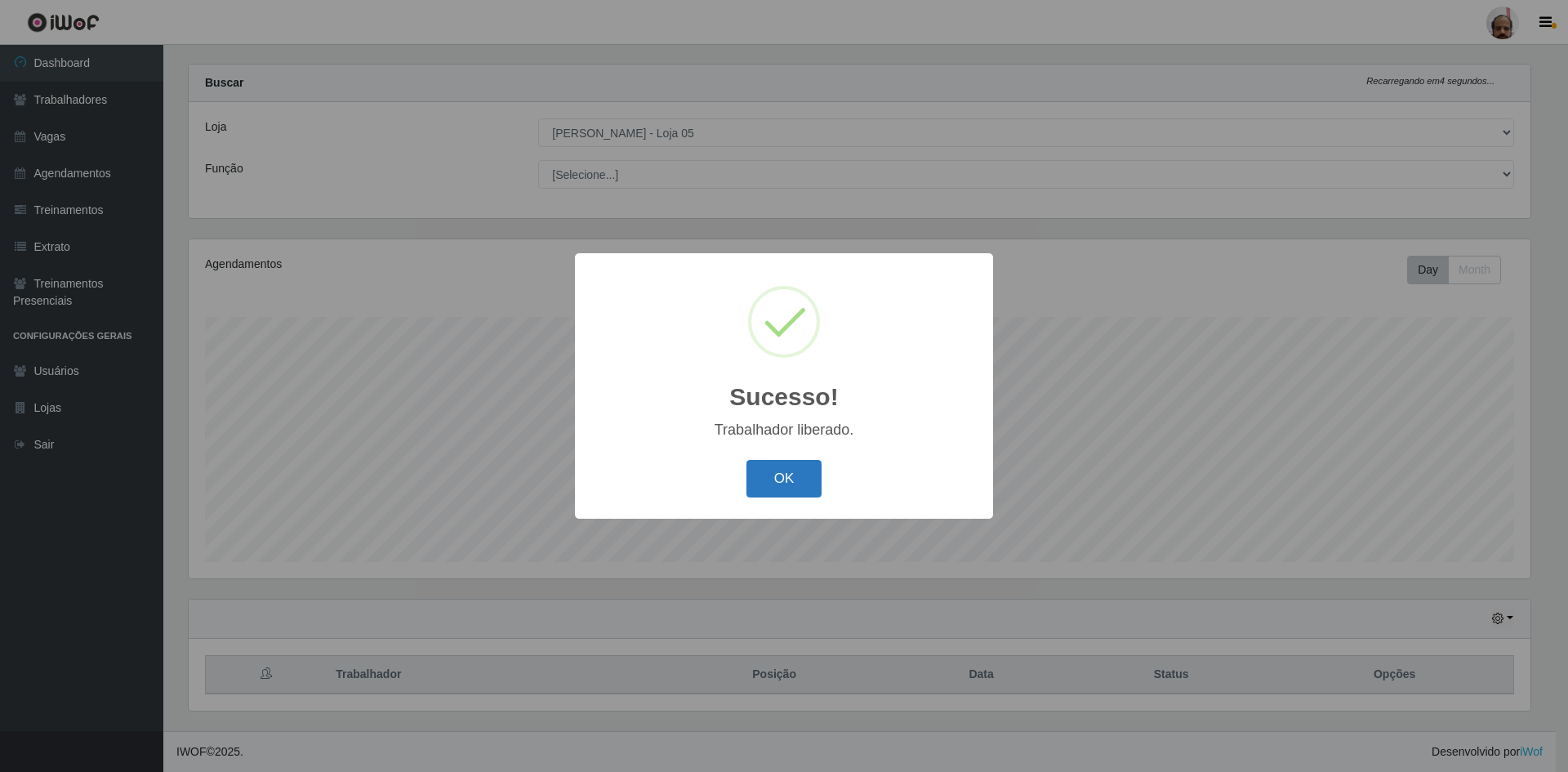
click at [779, 465] on button "OK" at bounding box center [784, 479] width 76 height 38
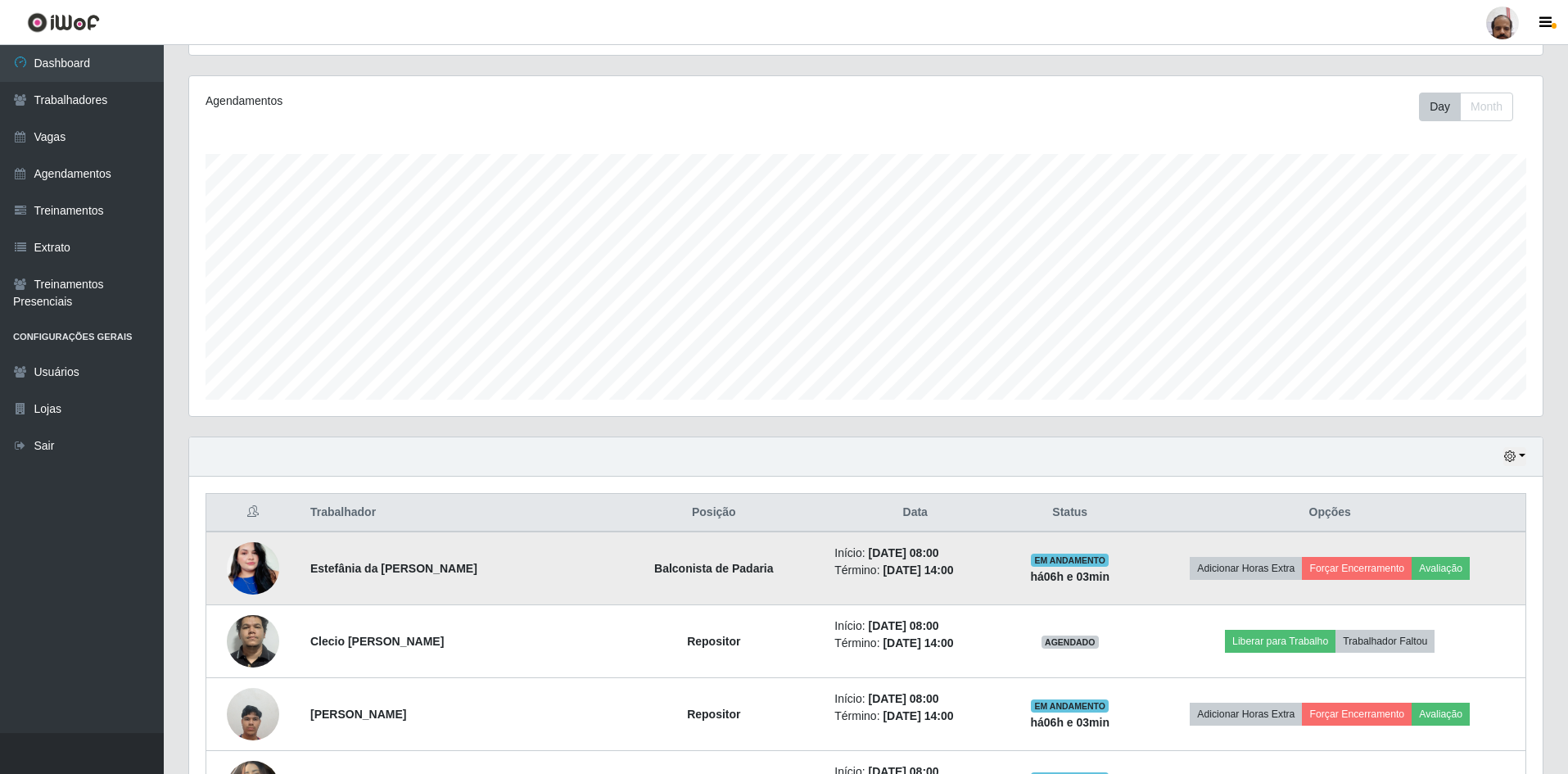
click at [267, 559] on img at bounding box center [253, 568] width 52 height 93
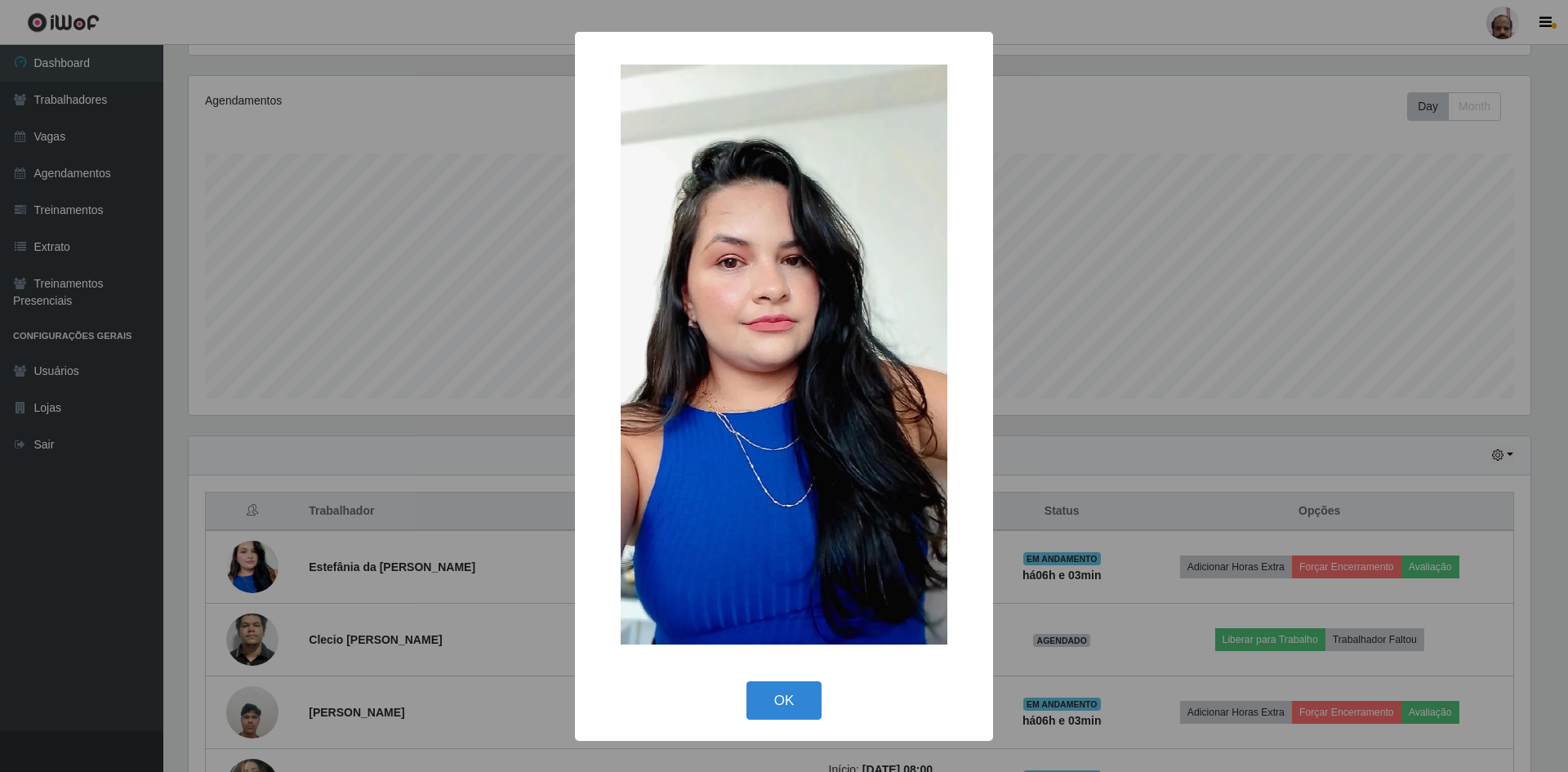
click at [496, 383] on div "× OK Cancel" at bounding box center [784, 386] width 1568 height 772
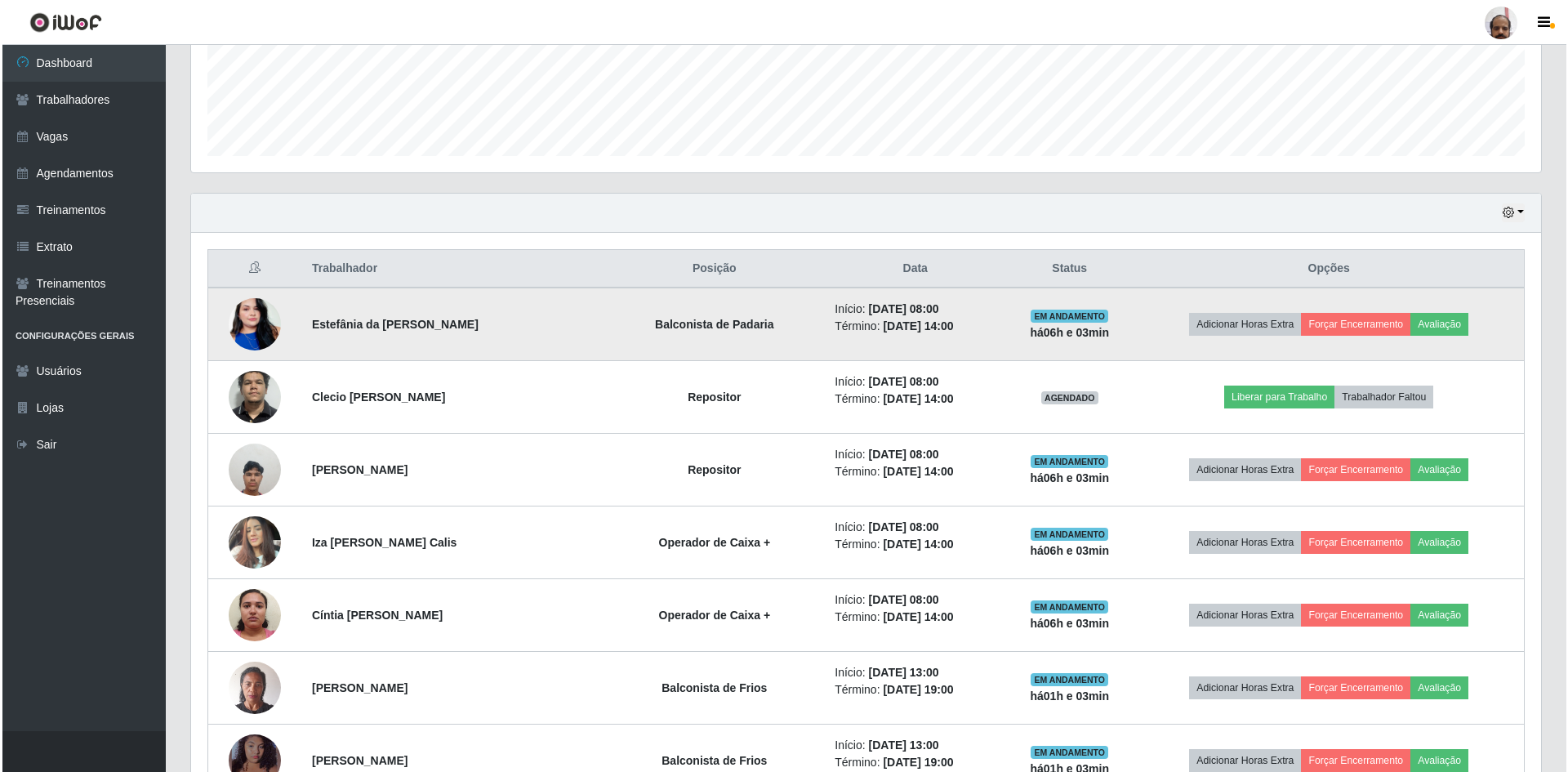
scroll to position [431, 0]
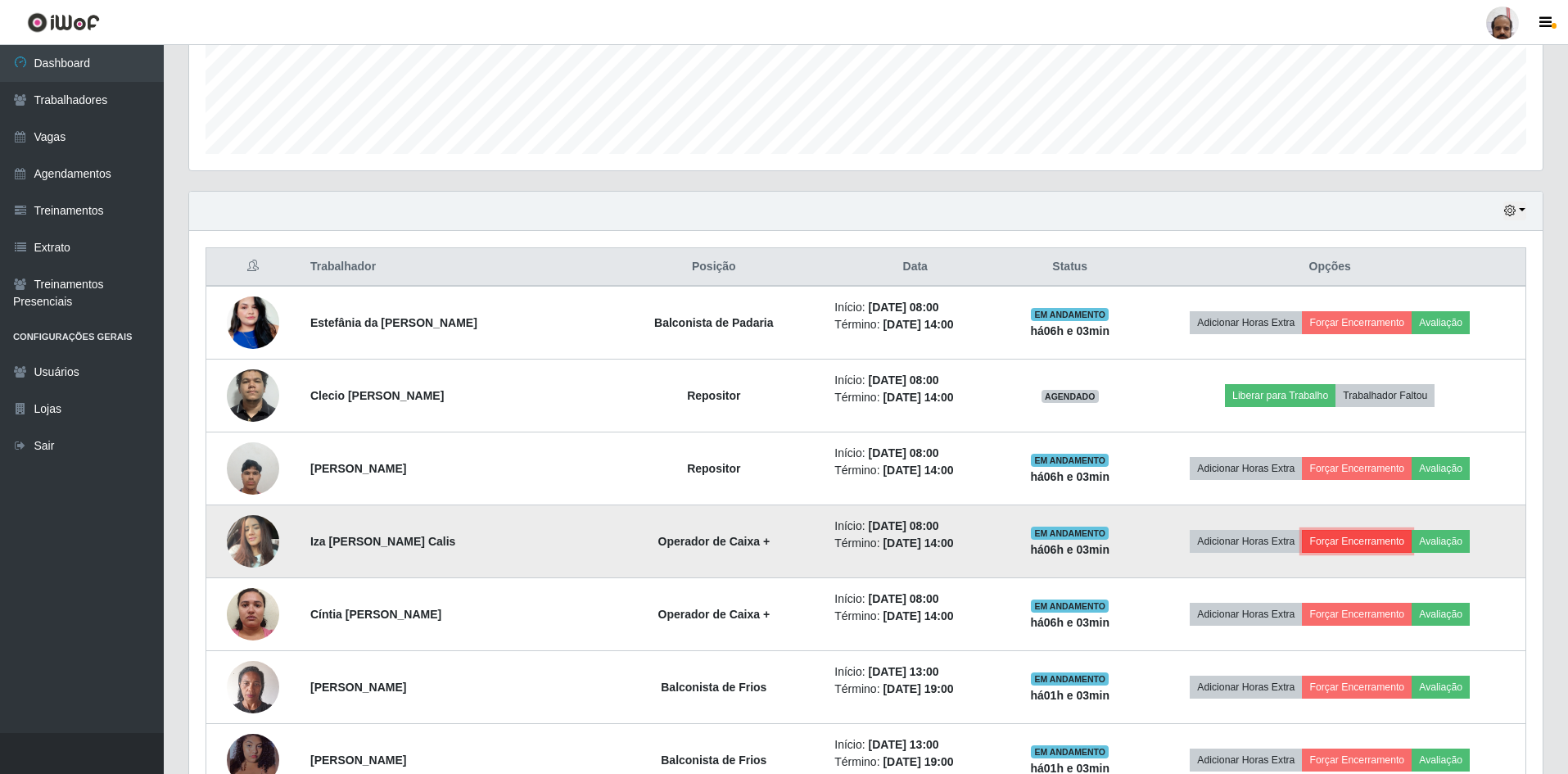
click at [1344, 539] on button "Forçar Encerramento" at bounding box center [1357, 541] width 110 height 23
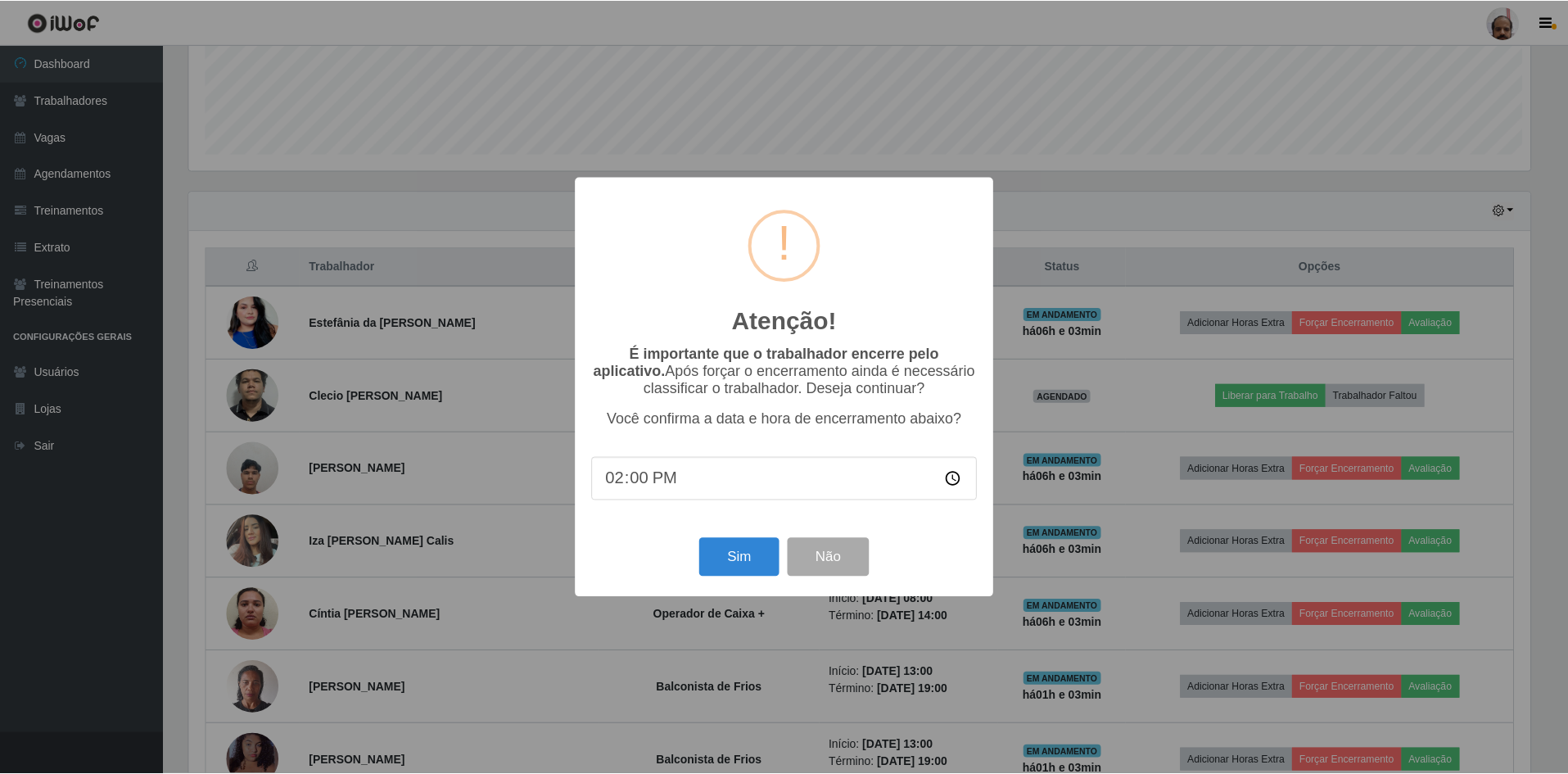
scroll to position [340, 1345]
click at [739, 556] on button "Sim" at bounding box center [741, 556] width 80 height 38
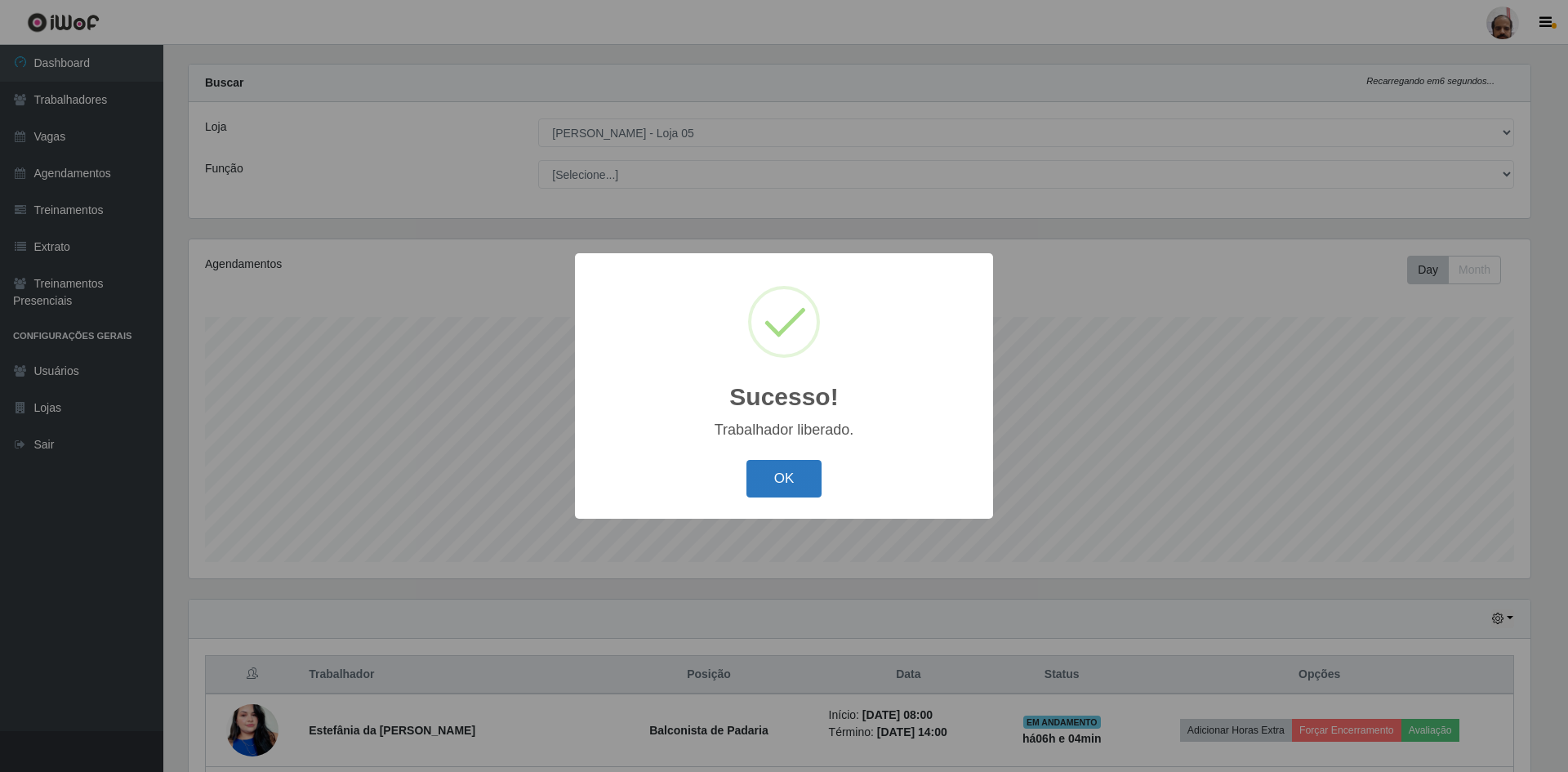
click at [787, 465] on button "OK" at bounding box center [784, 479] width 76 height 38
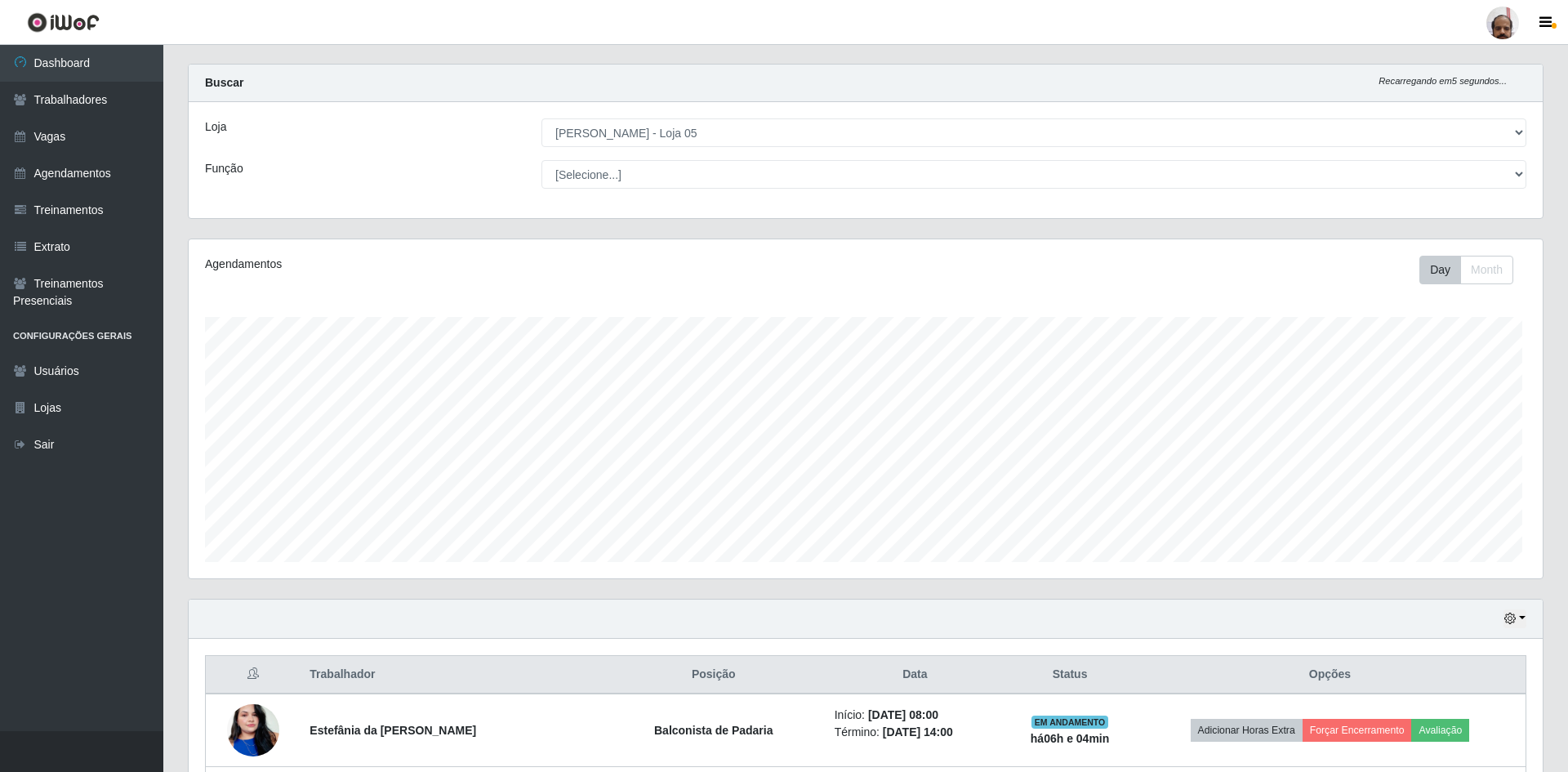
scroll to position [339, 1350]
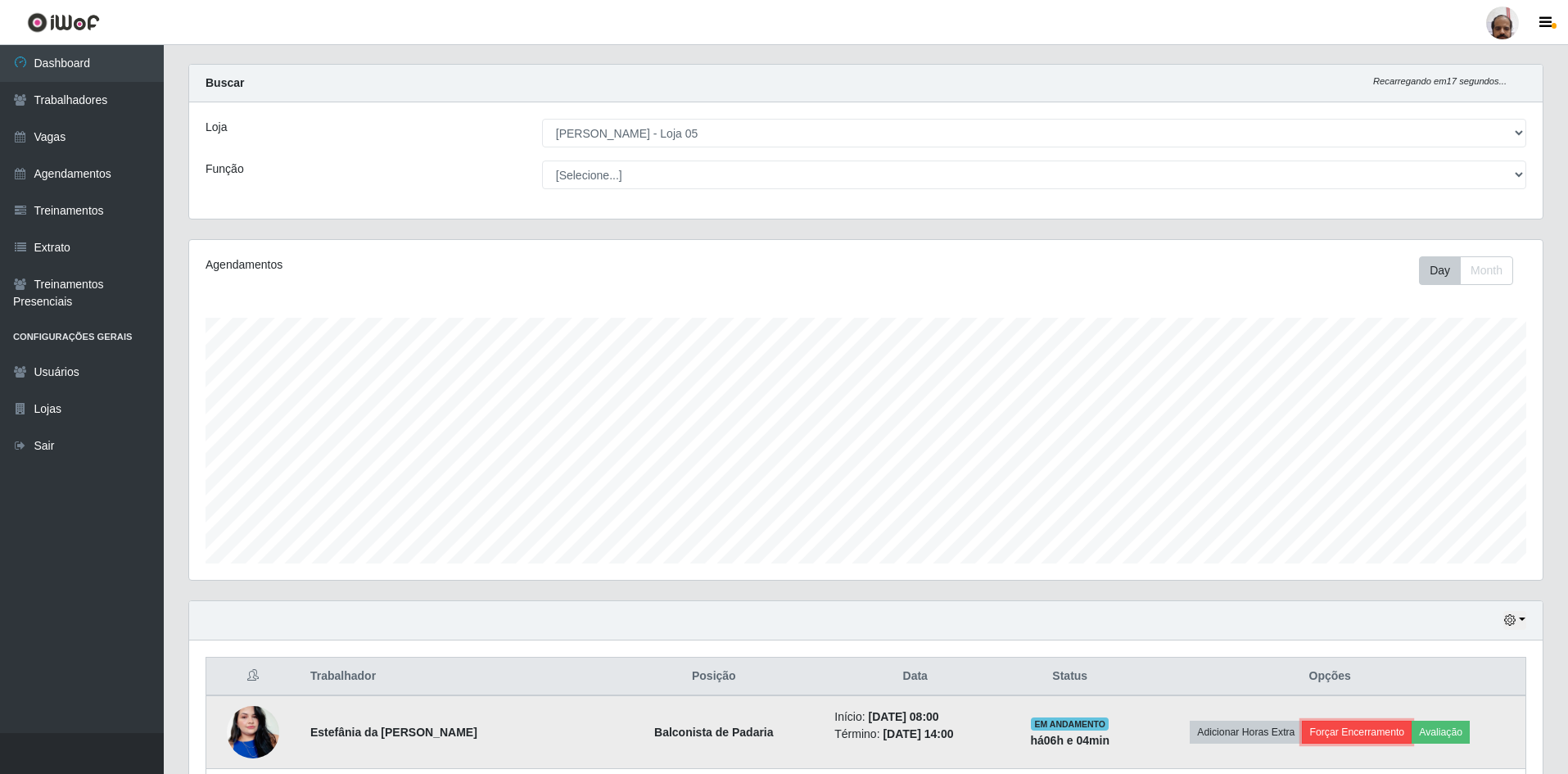
click at [1353, 727] on button "Forçar Encerramento" at bounding box center [1357, 732] width 110 height 23
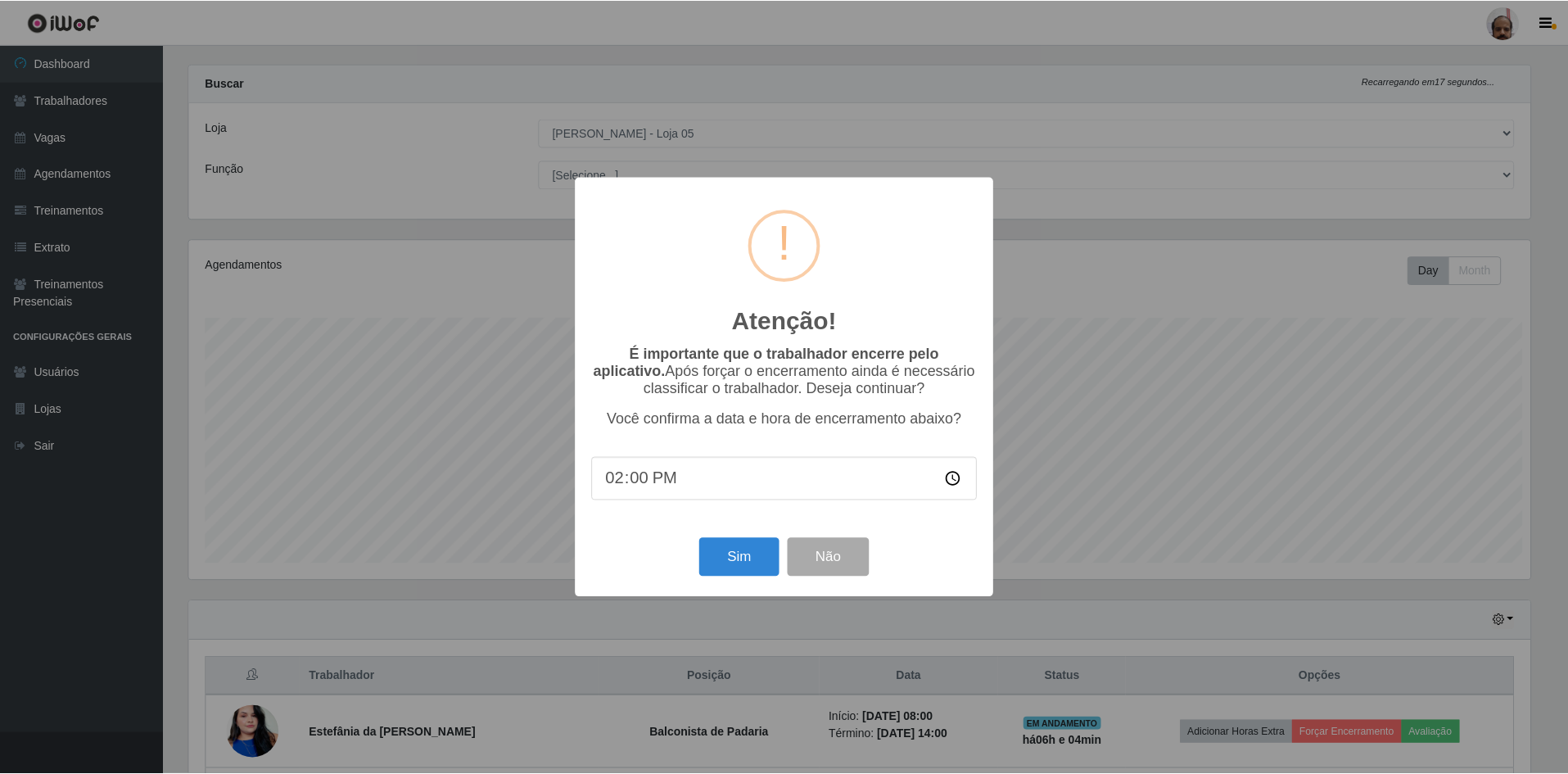
scroll to position [340, 1345]
click at [726, 543] on button "Sim" at bounding box center [741, 556] width 80 height 38
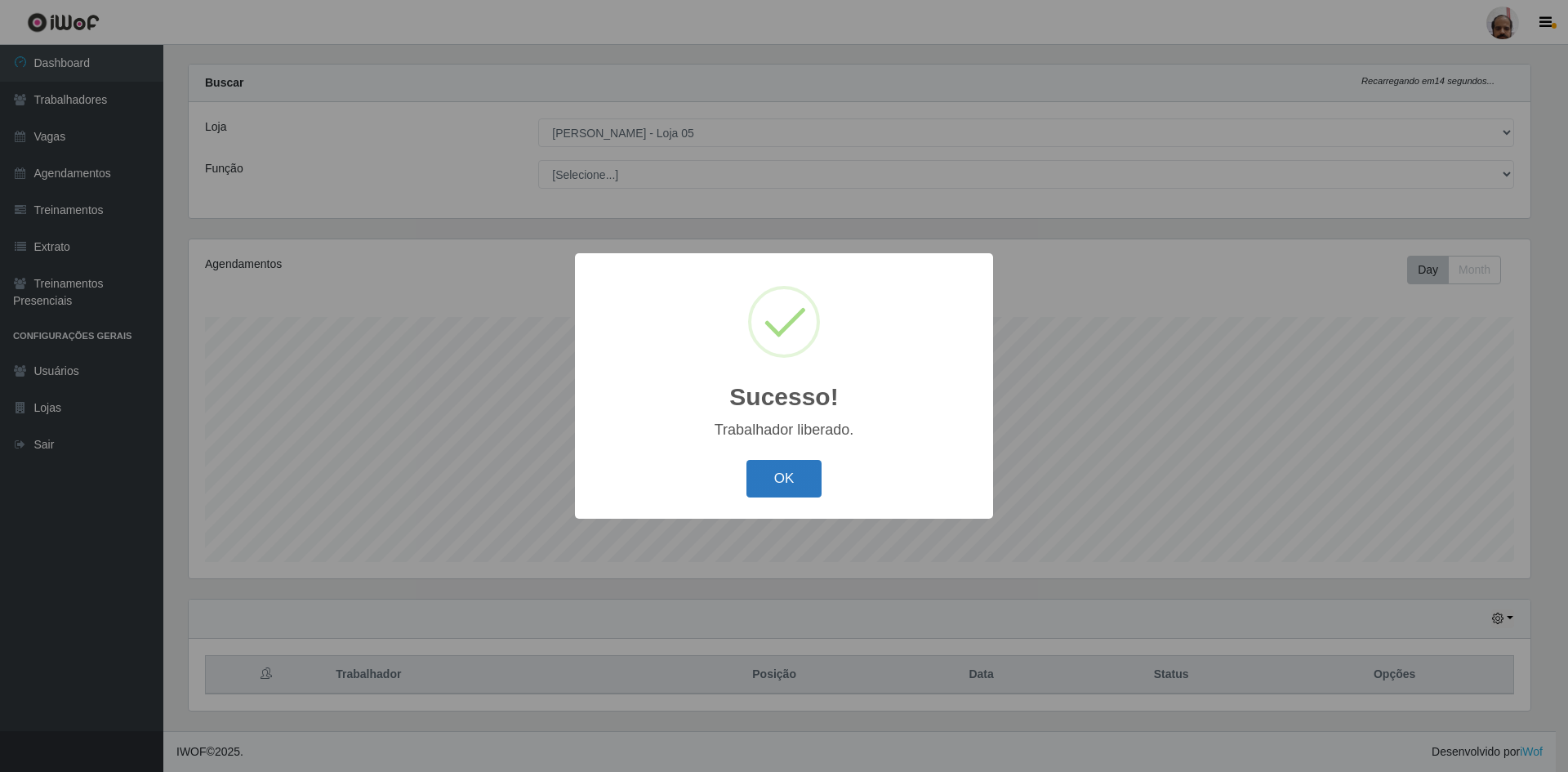
click at [794, 489] on button "OK" at bounding box center [784, 479] width 76 height 38
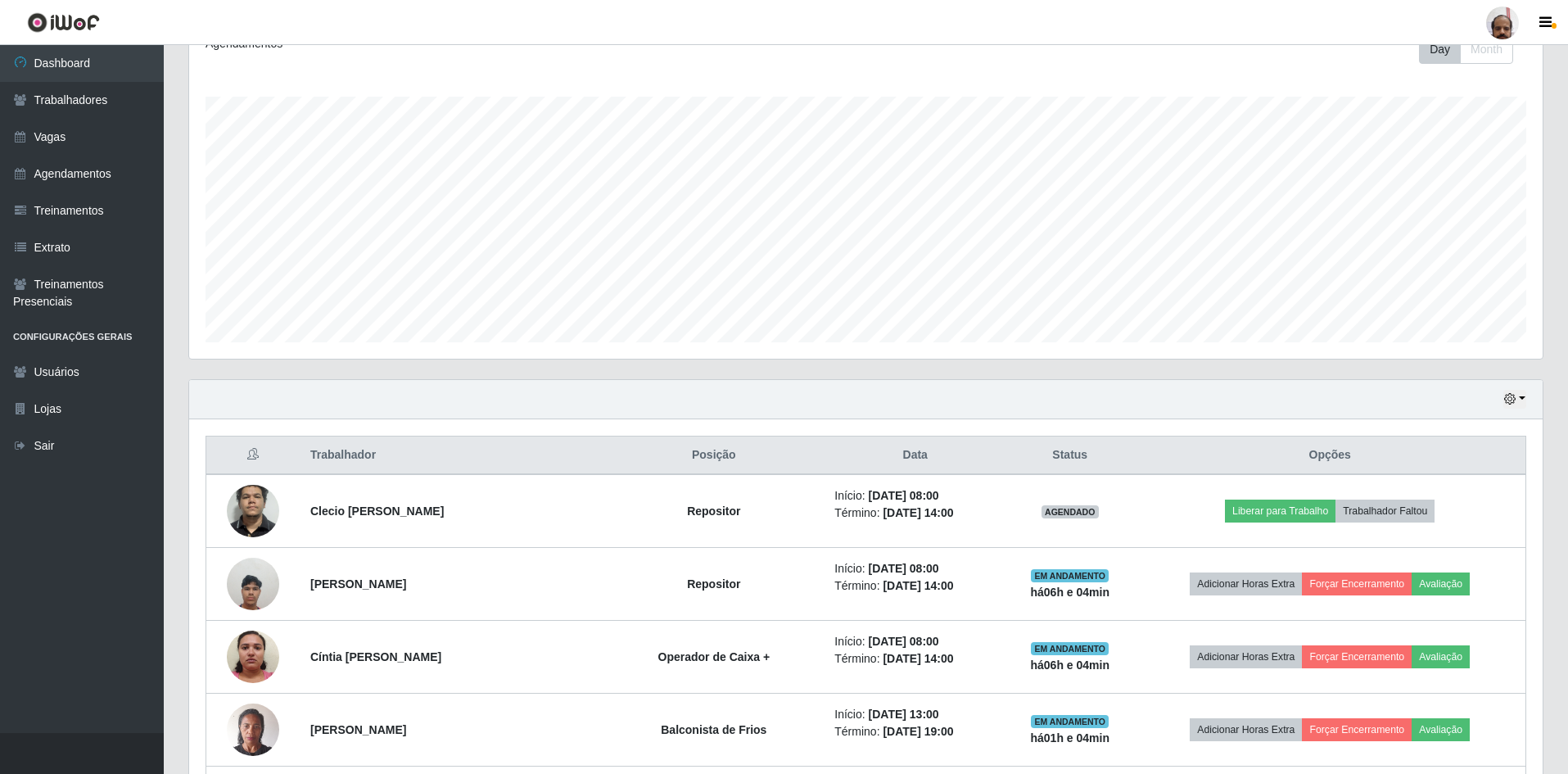
scroll to position [268, 0]
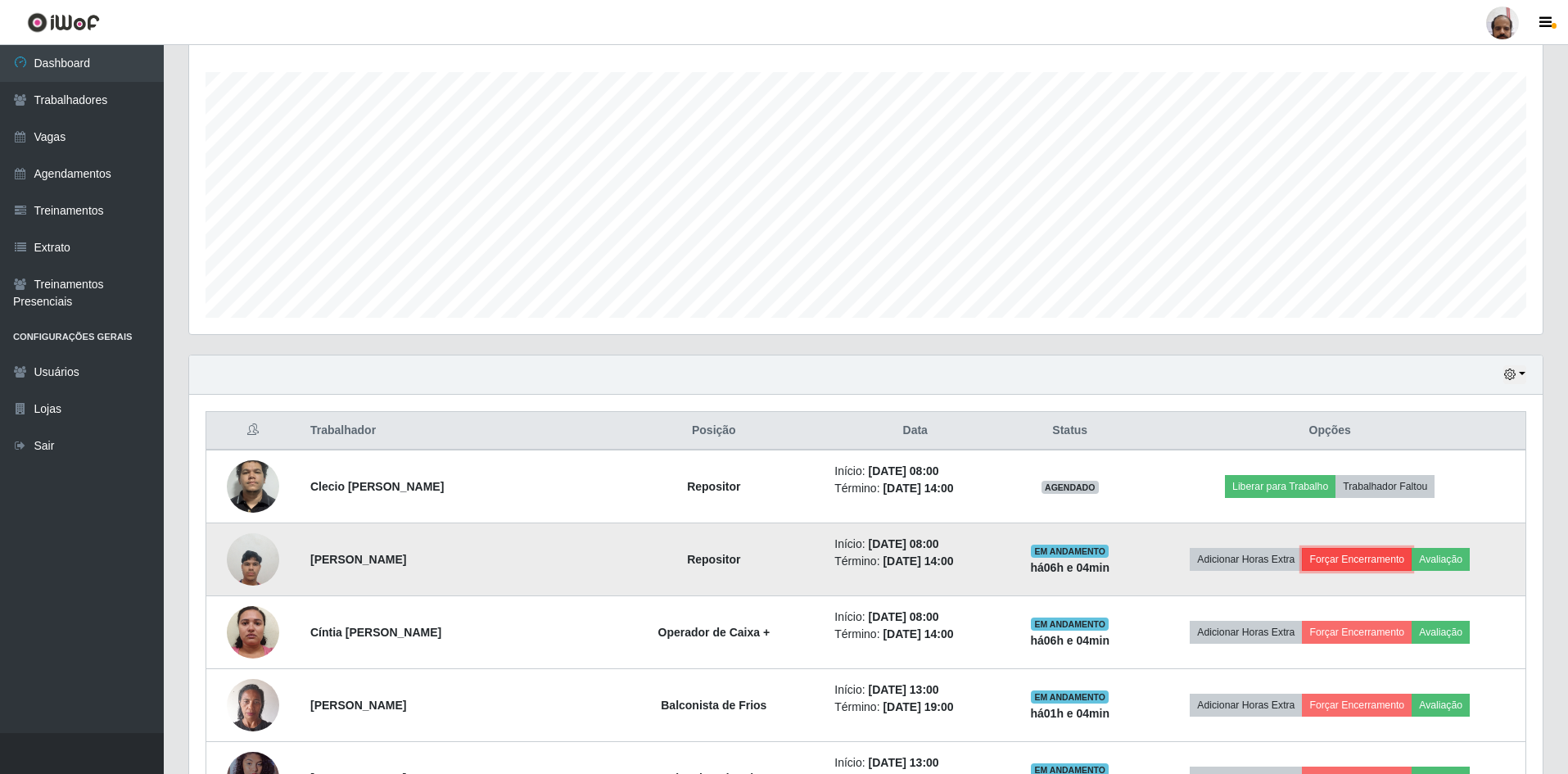
click at [1368, 552] on button "Forçar Encerramento" at bounding box center [1357, 559] width 110 height 23
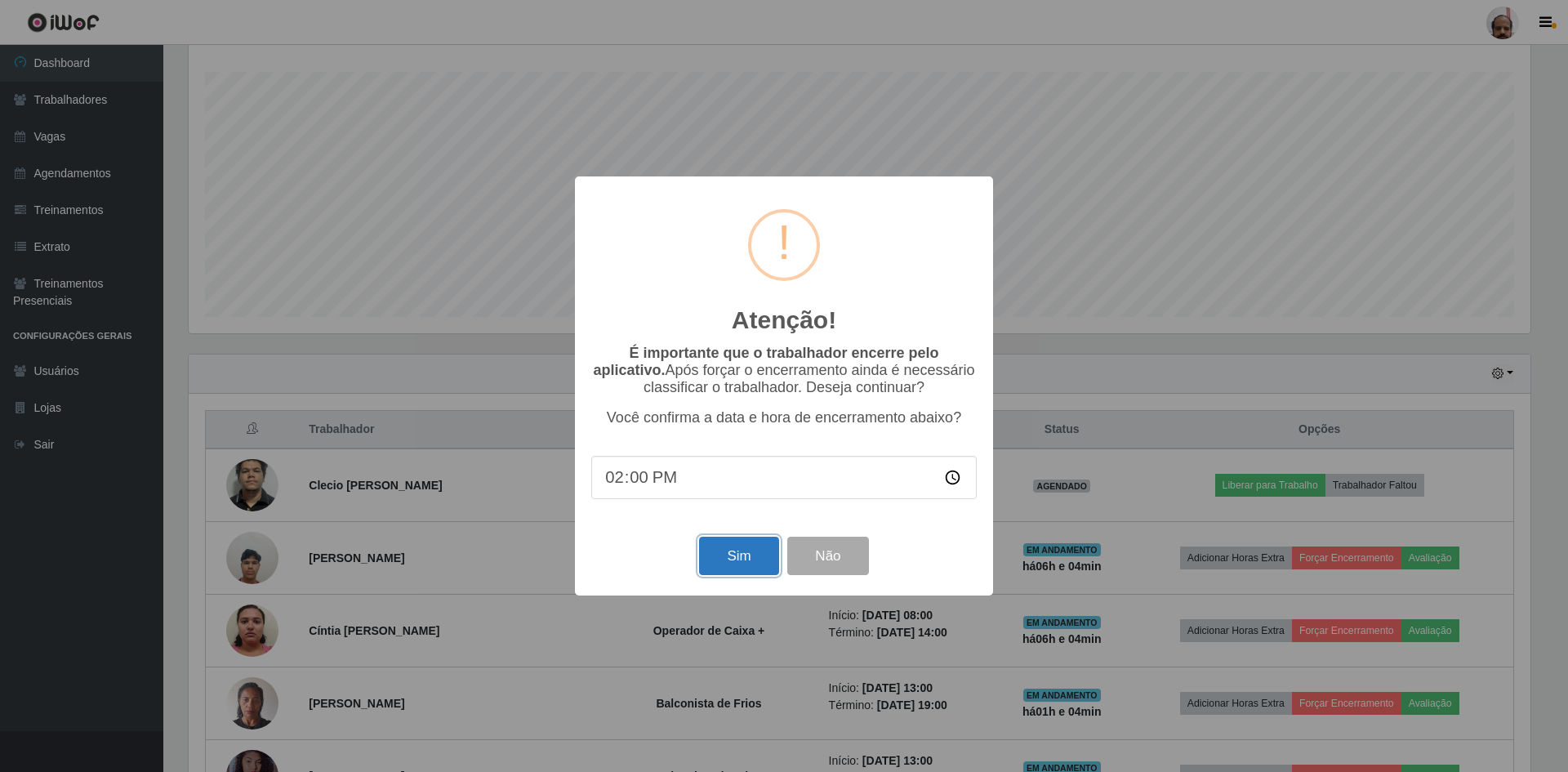
click at [750, 546] on button "Sim" at bounding box center [739, 555] width 79 height 38
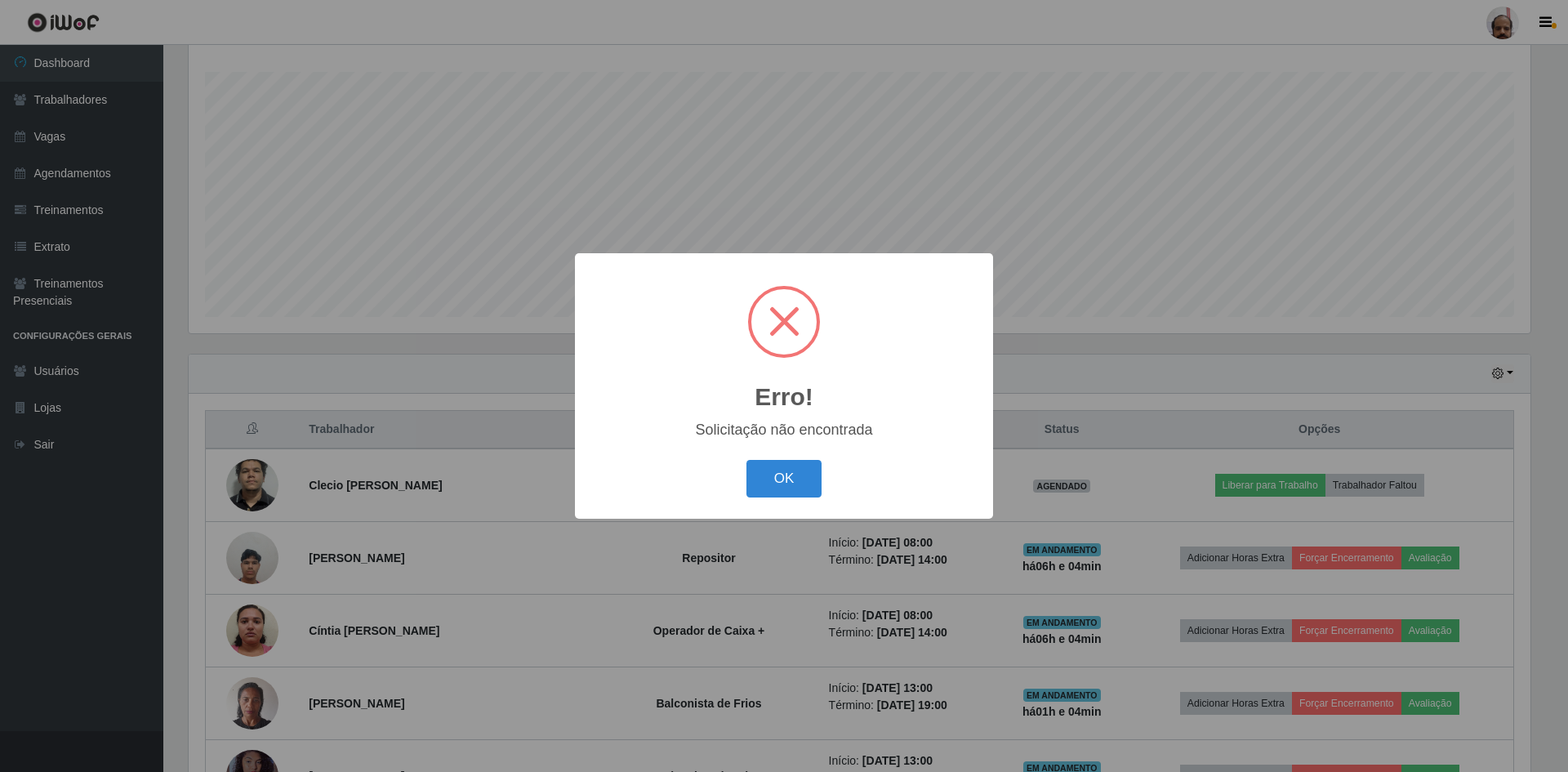
click at [746, 460] on button "OK" at bounding box center [784, 479] width 76 height 38
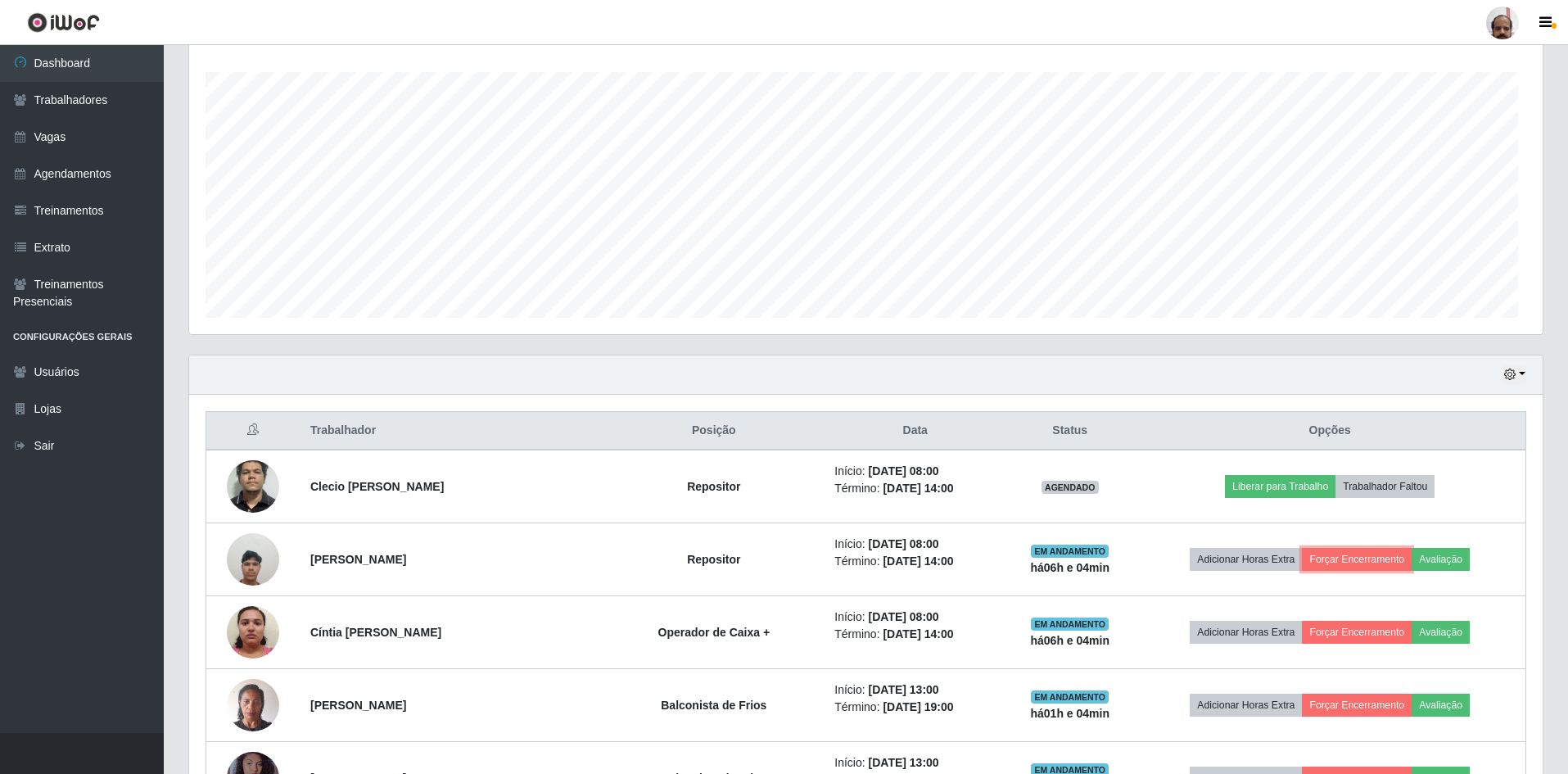
scroll to position [340, 1354]
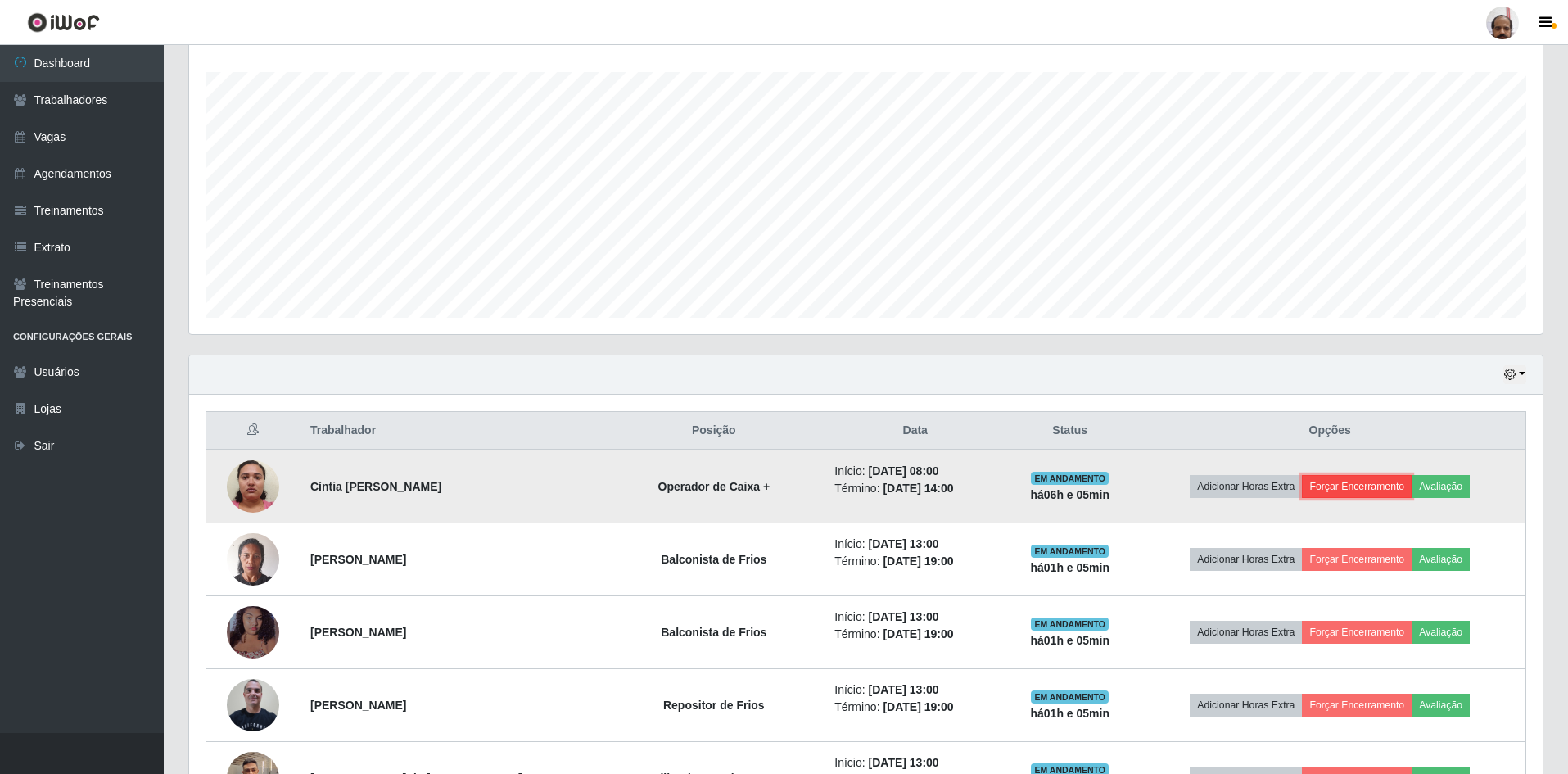
click at [1356, 484] on button "Forçar Encerramento" at bounding box center [1357, 486] width 110 height 23
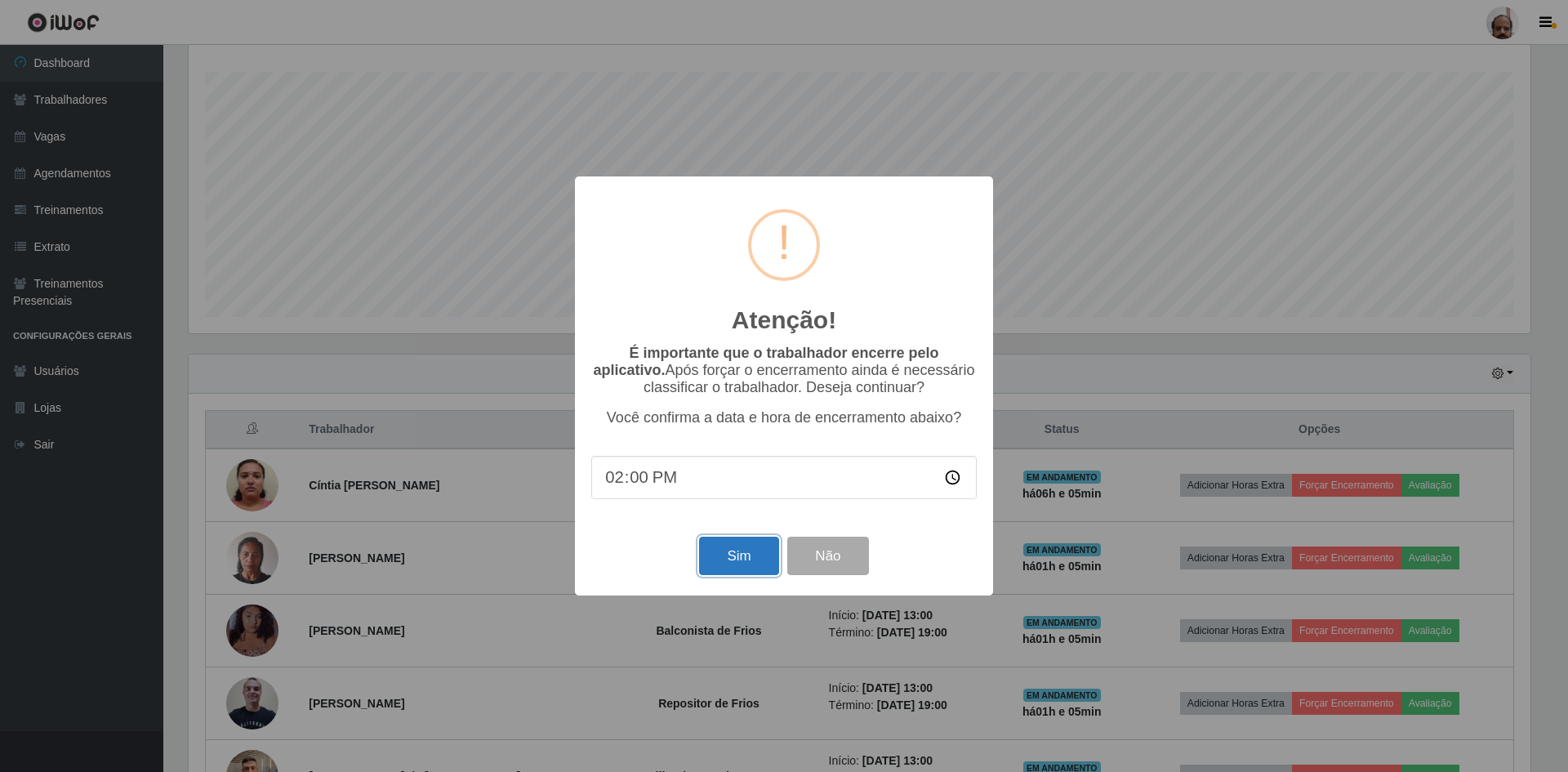
click at [729, 558] on button "Sim" at bounding box center [739, 555] width 79 height 38
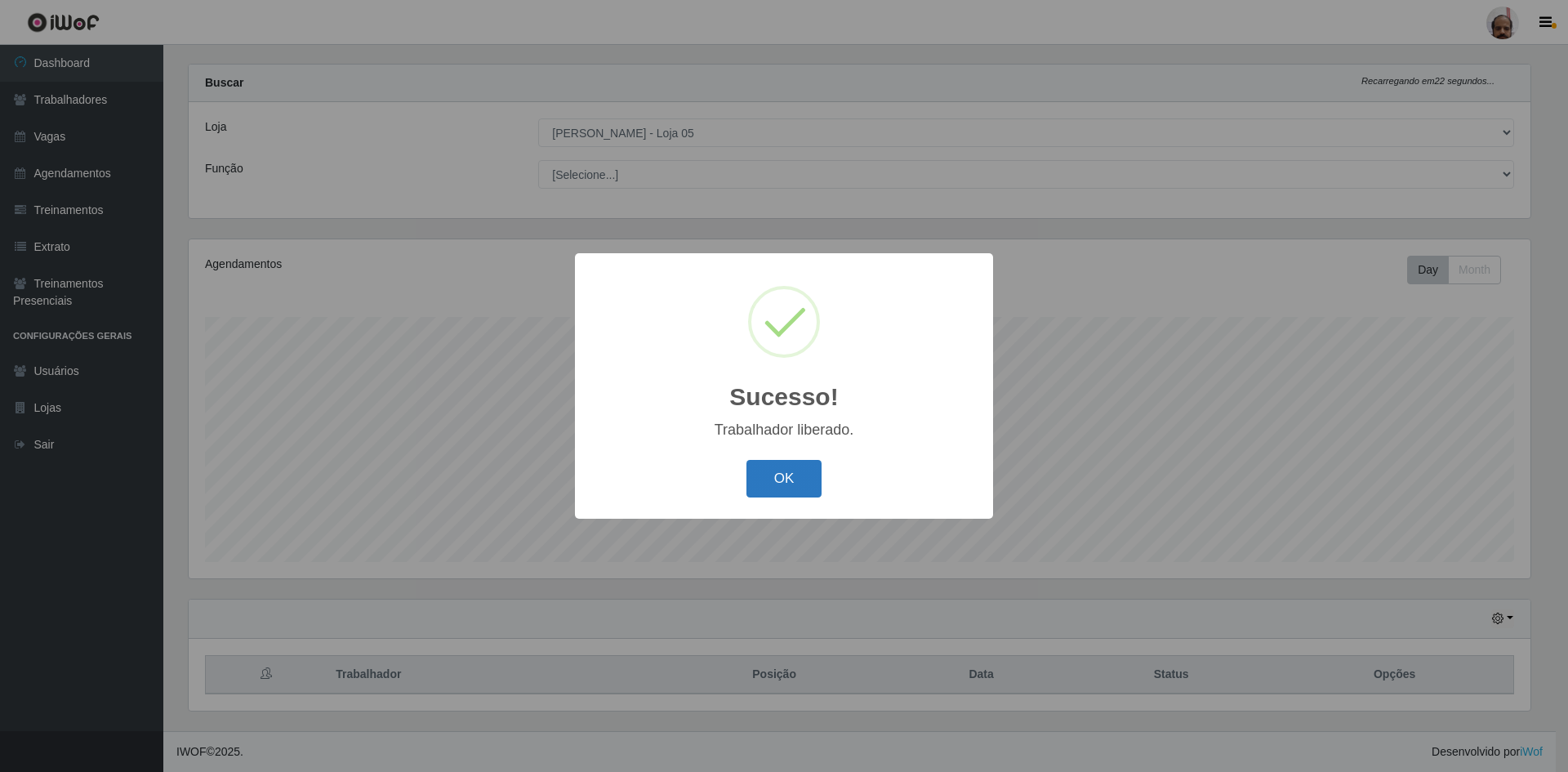
click at [802, 486] on button "OK" at bounding box center [784, 479] width 76 height 38
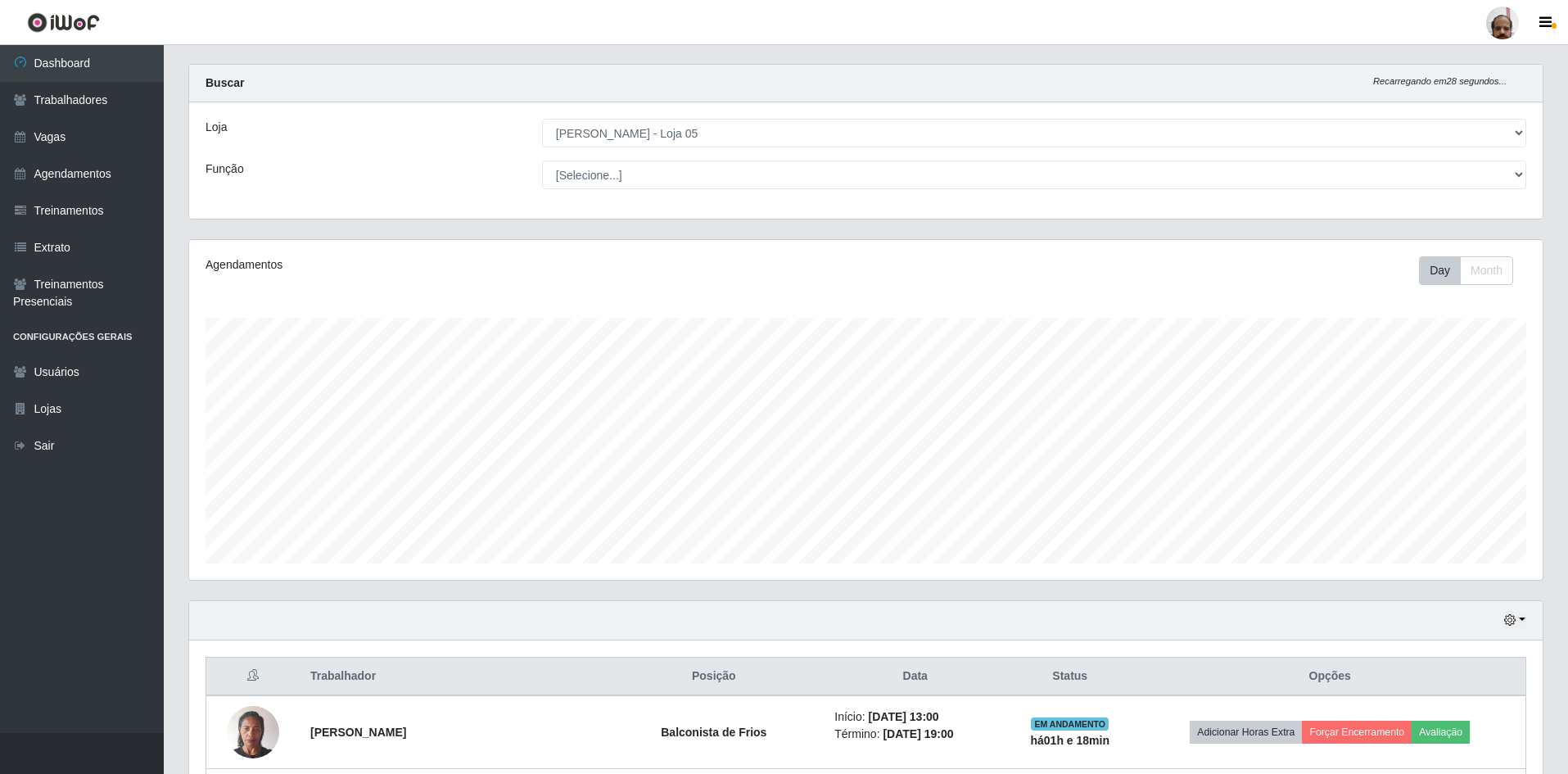
scroll to position [268, 0]
